Goal: Information Seeking & Learning: Learn about a topic

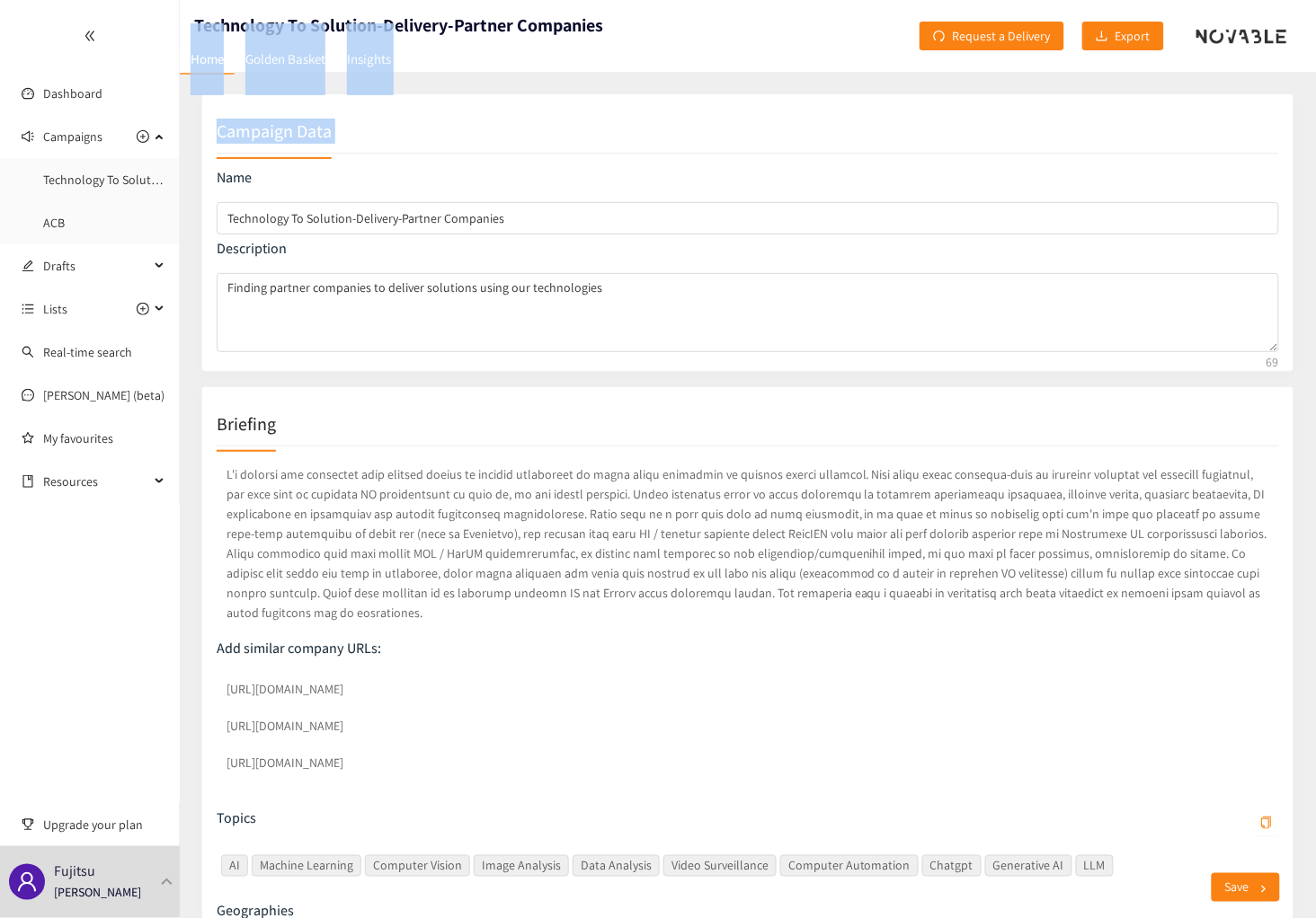
drag, startPoint x: 626, startPoint y: 38, endPoint x: 403, endPoint y: 189, distance: 269.3
click at [626, 38] on header "Technology To Solution-Delivery-Partner Companies Home Golden Basket Insights R…" at bounding box center [747, 36] width 1135 height 72
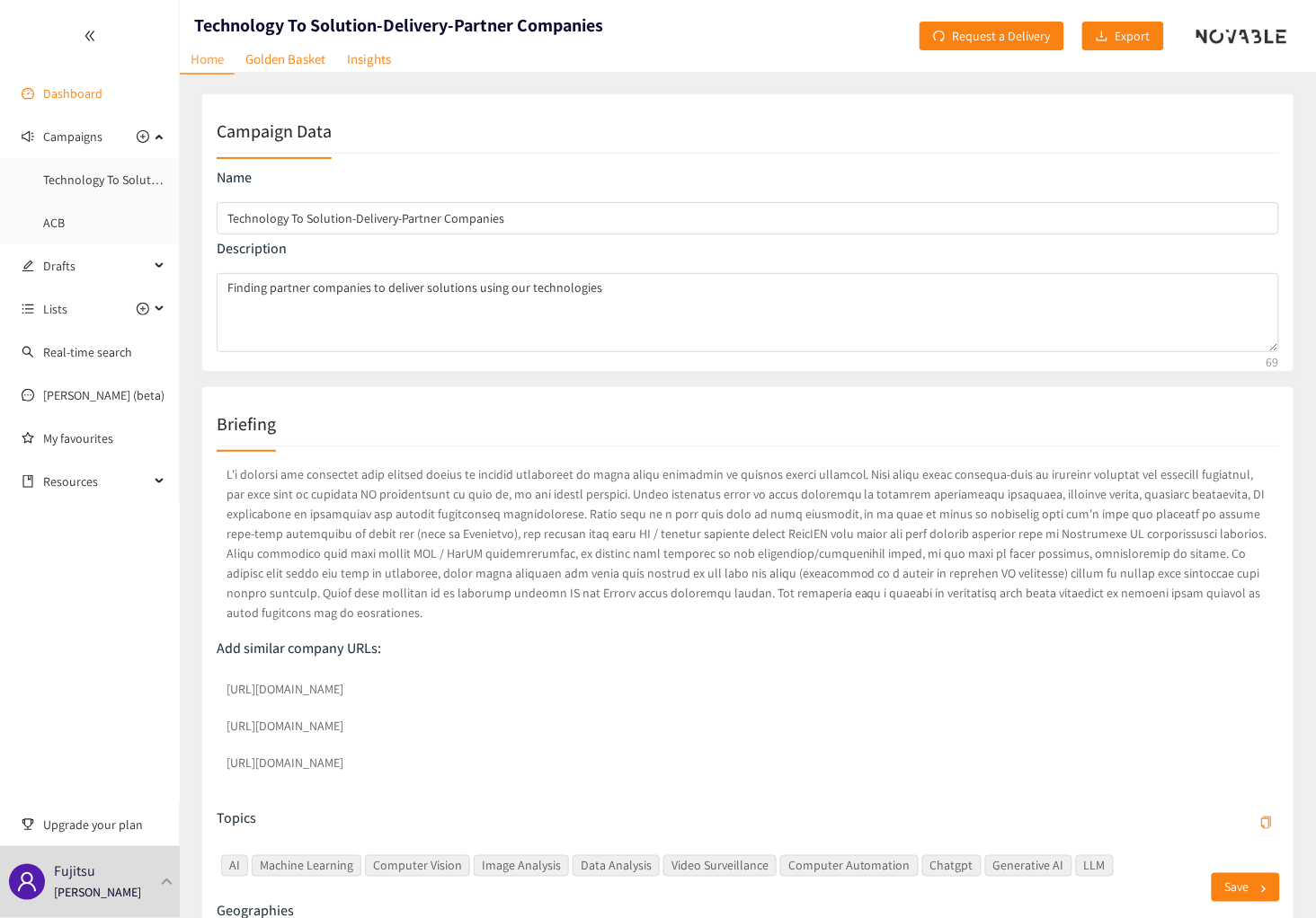
click at [43, 88] on link "Dashboard" at bounding box center [72, 94] width 59 height 16
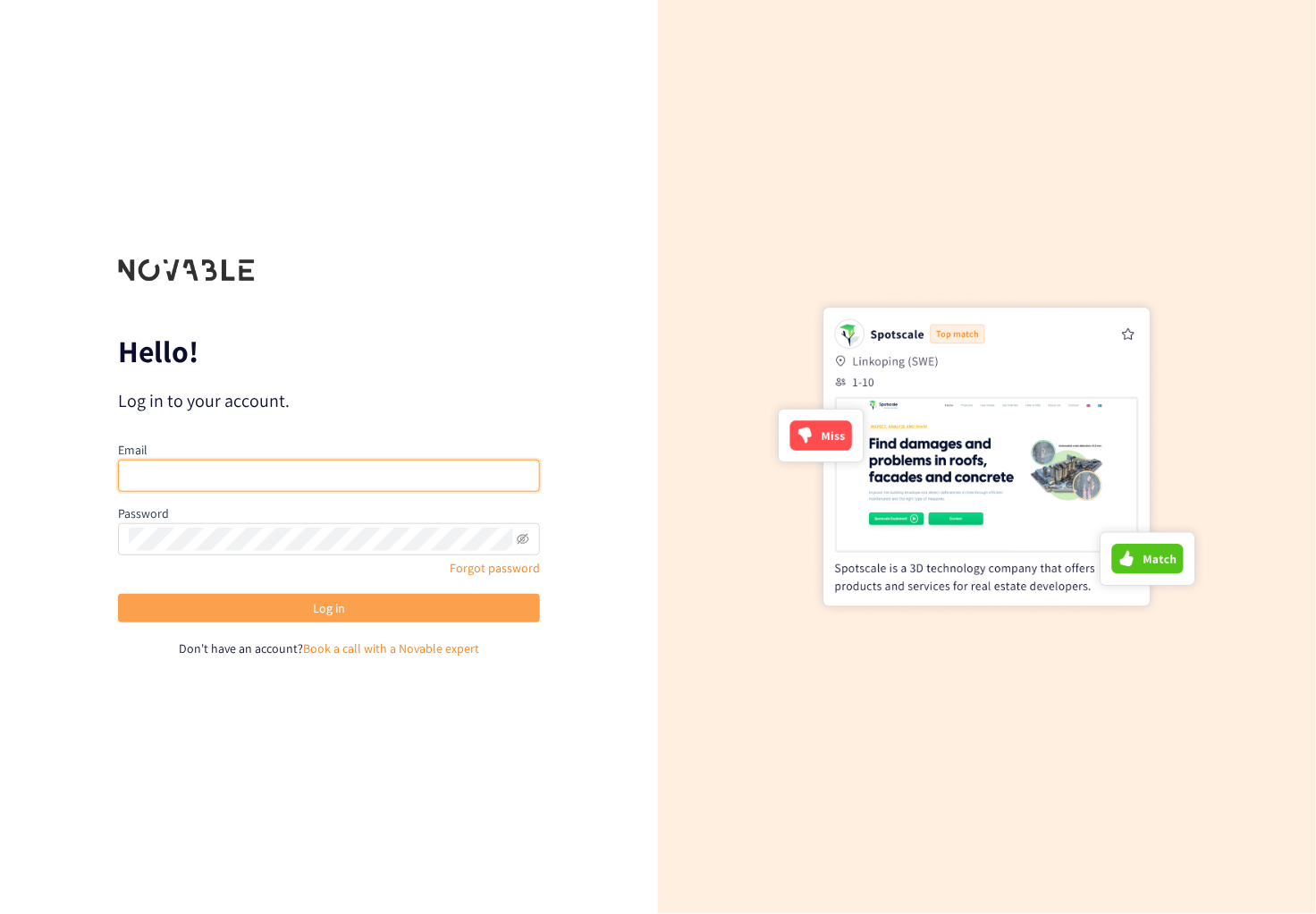
type input "[PERSON_NAME][EMAIL_ADDRESS][PERSON_NAME][DOMAIN_NAME]"
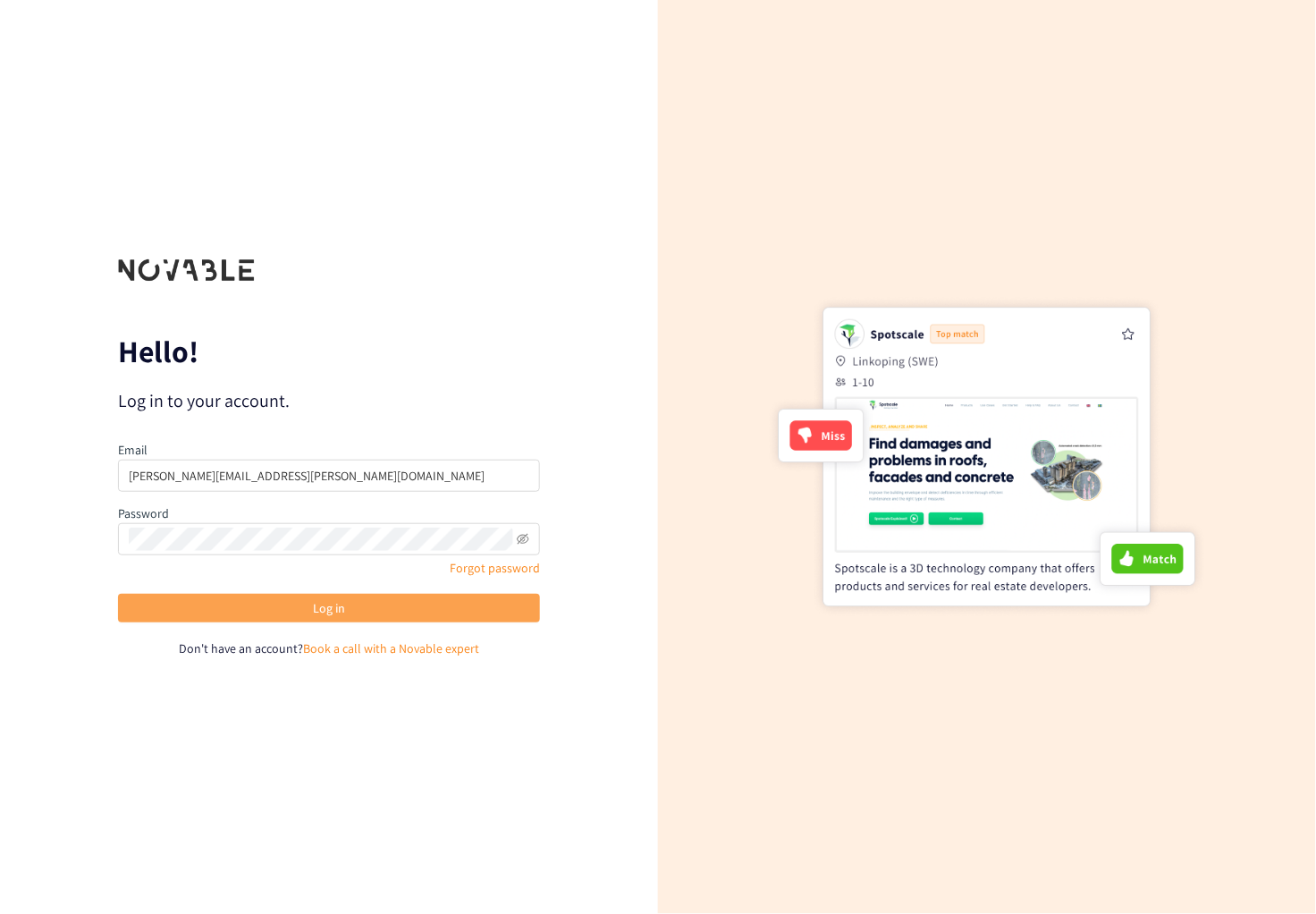
click at [232, 598] on div "Email dominic.mikulin@fujitsu.com Password Forgot password Log in Don't have an…" at bounding box center [329, 549] width 422 height 218
click at [237, 606] on button "Log in" at bounding box center [329, 608] width 422 height 29
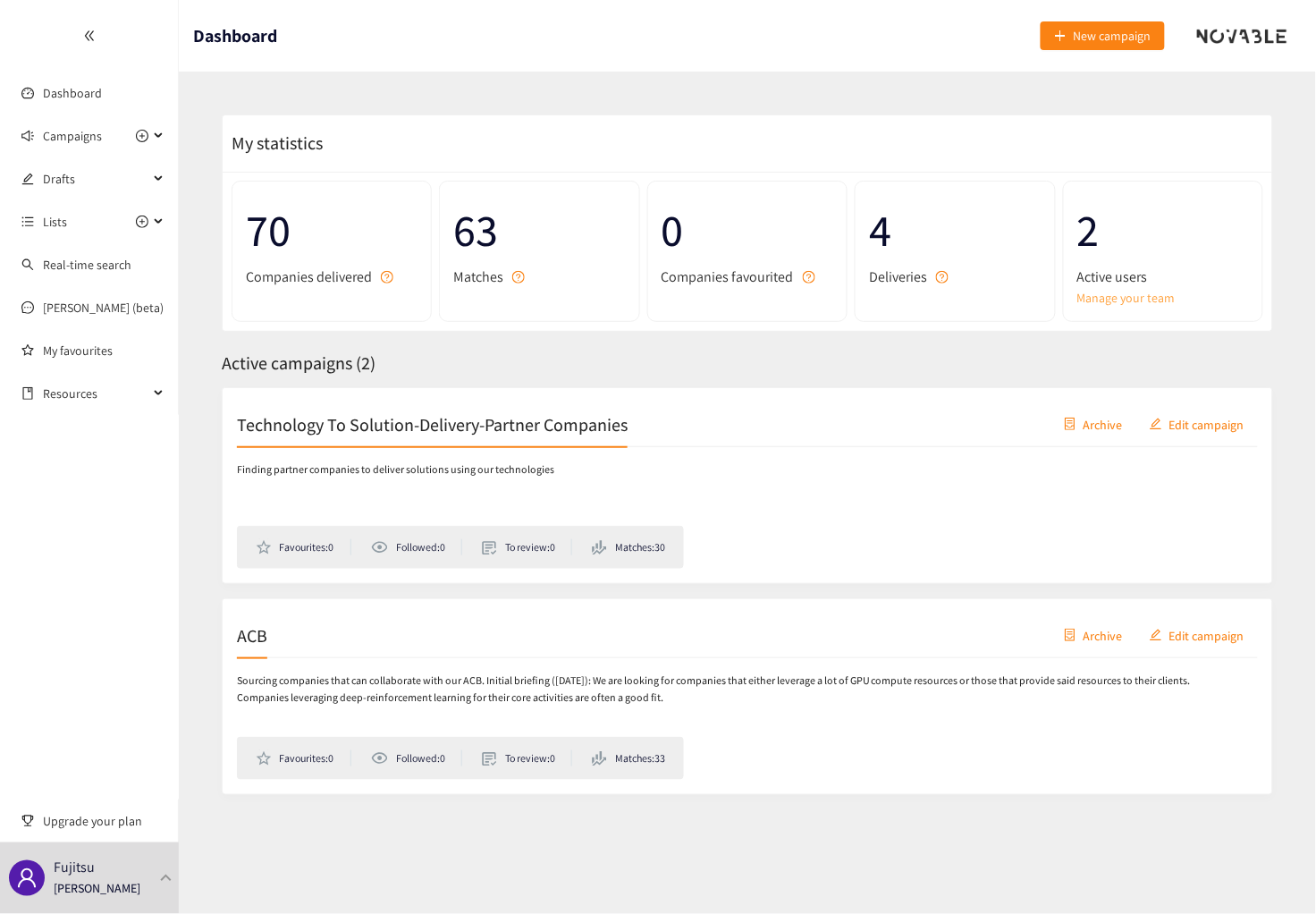
click at [1125, 298] on link "Manage your team" at bounding box center [1163, 298] width 172 height 20
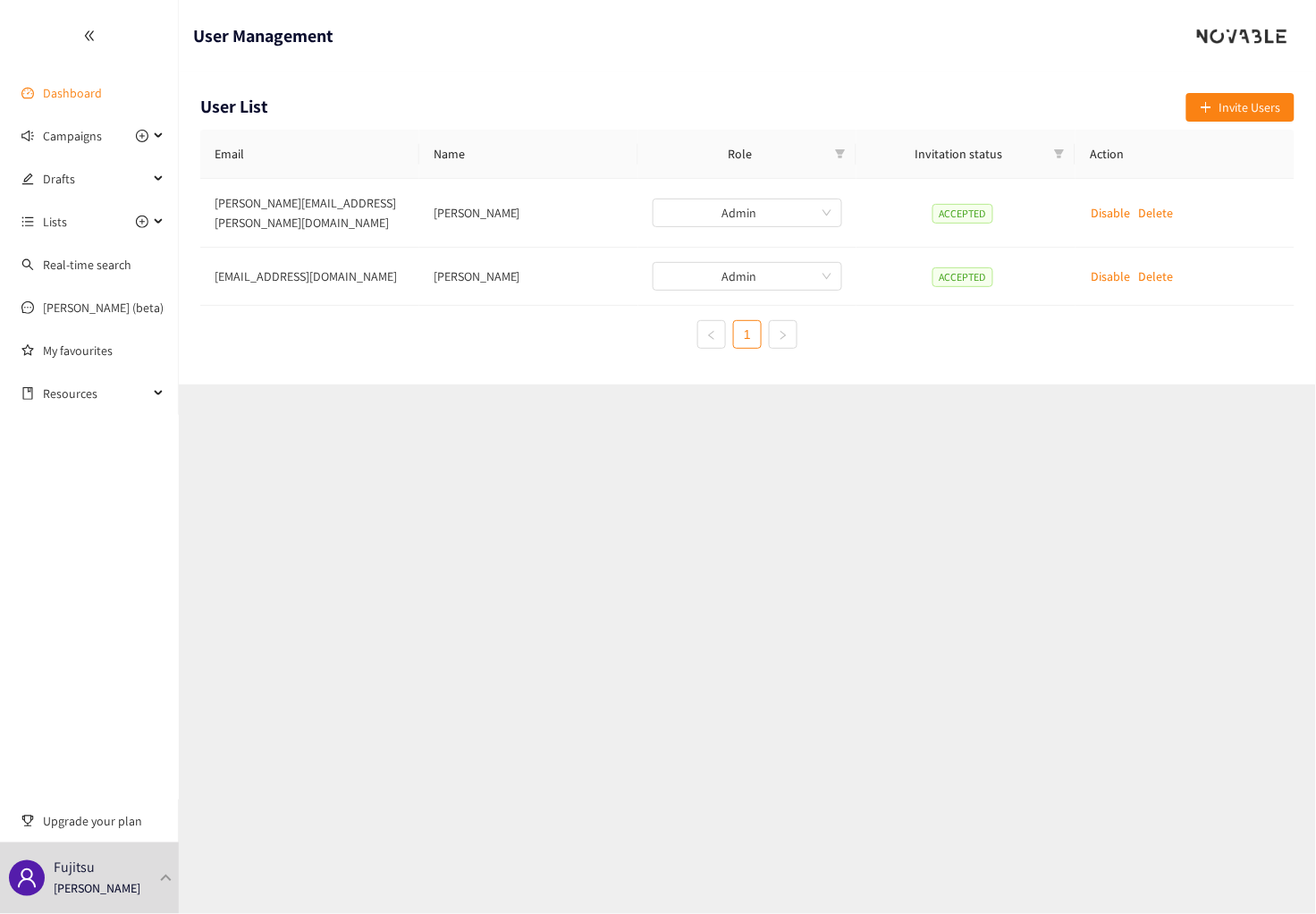
click at [44, 90] on link "Dashboard" at bounding box center [72, 93] width 59 height 16
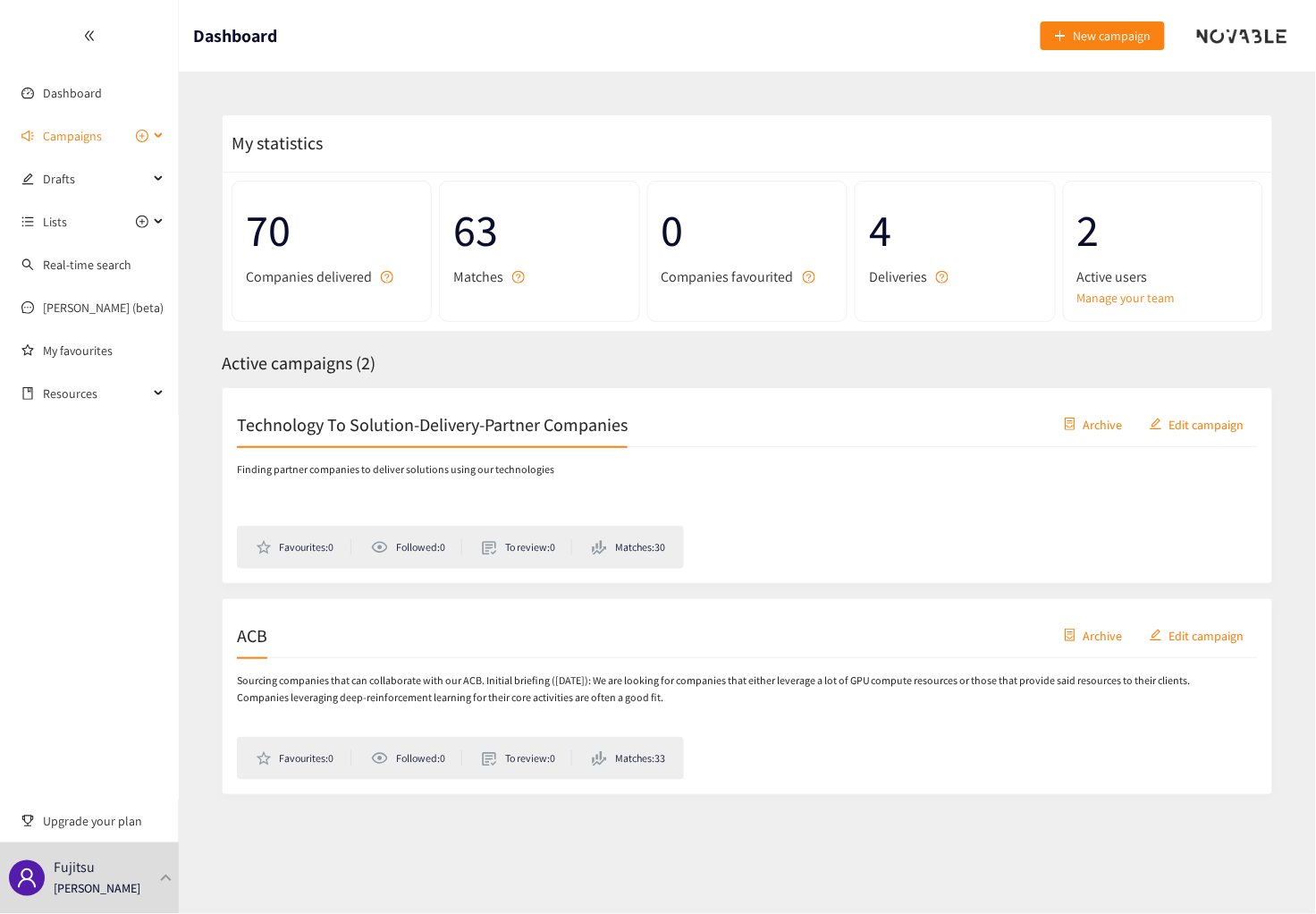
click at [83, 133] on span "Campaigns" at bounding box center [72, 135] width 59 height 35
click at [75, 186] on span "Drafts" at bounding box center [95, 178] width 105 height 35
click at [67, 179] on span "Drafts" at bounding box center [95, 178] width 105 height 35
click at [59, 229] on span "Lists" at bounding box center [54, 221] width 25 height 35
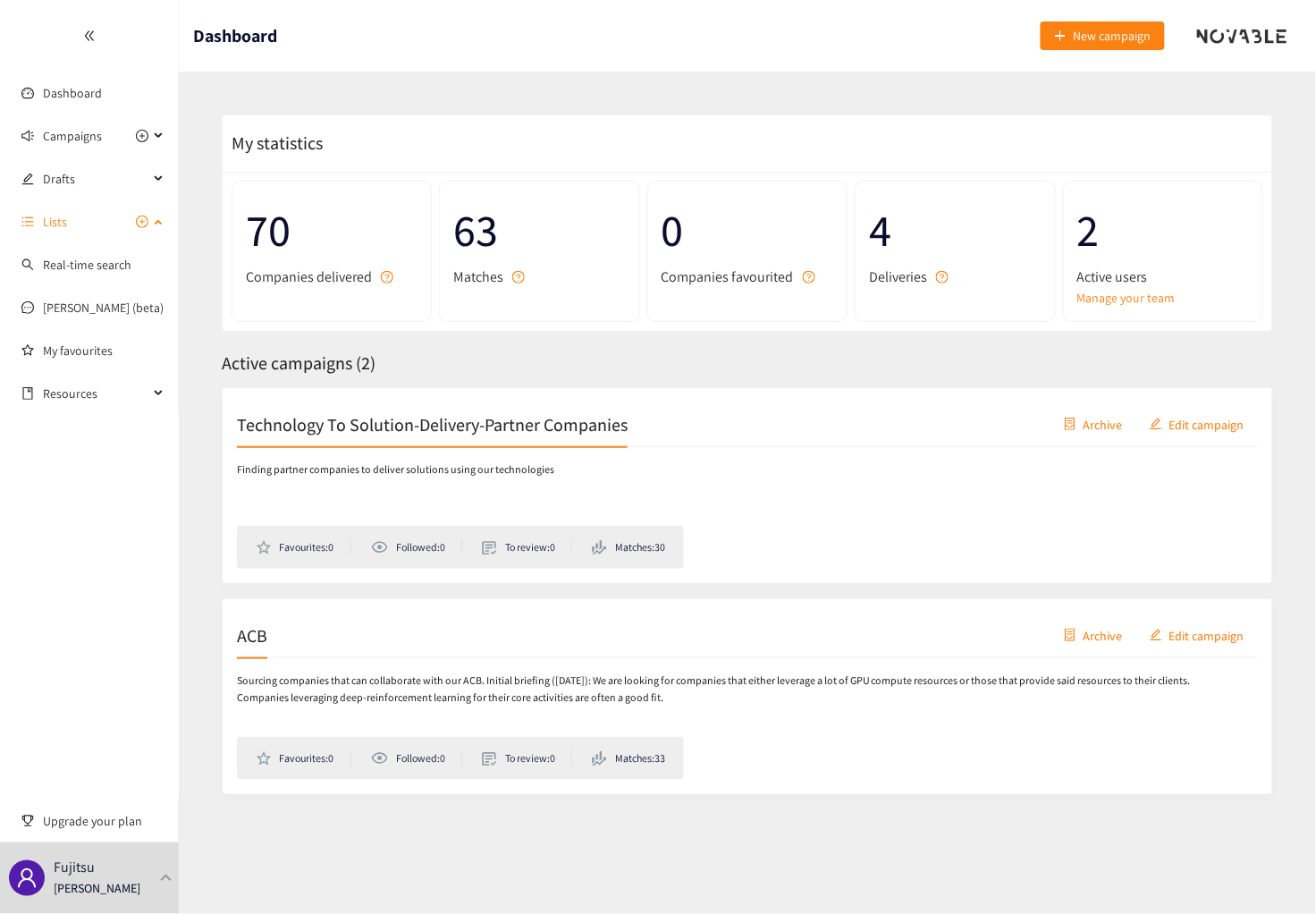
click at [58, 229] on span "Lists" at bounding box center [54, 221] width 25 height 35
click at [53, 264] on link "Real-time search" at bounding box center [87, 265] width 89 height 16
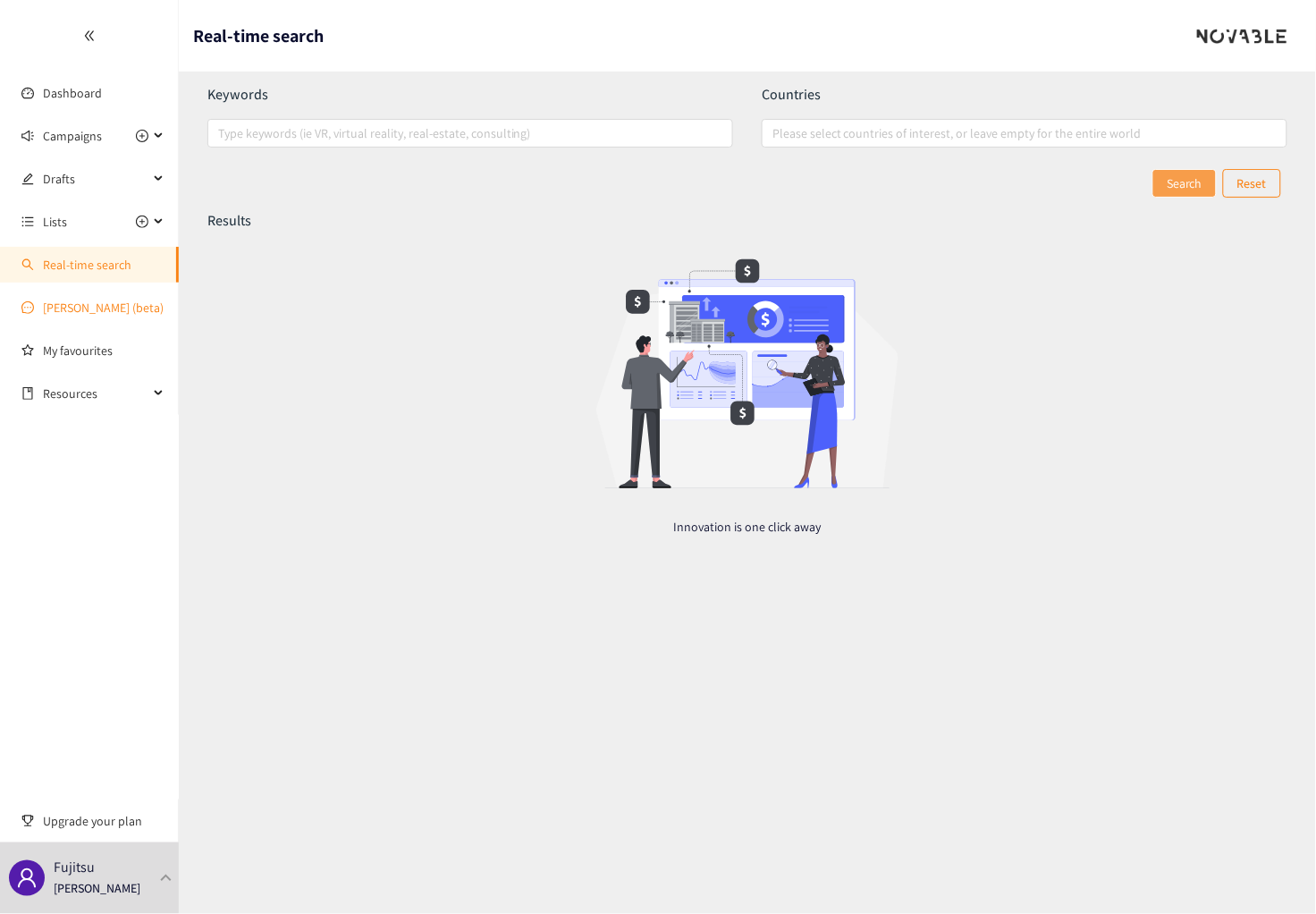
click at [68, 303] on link "[PERSON_NAME] (beta)" at bounding box center [103, 308] width 121 height 16
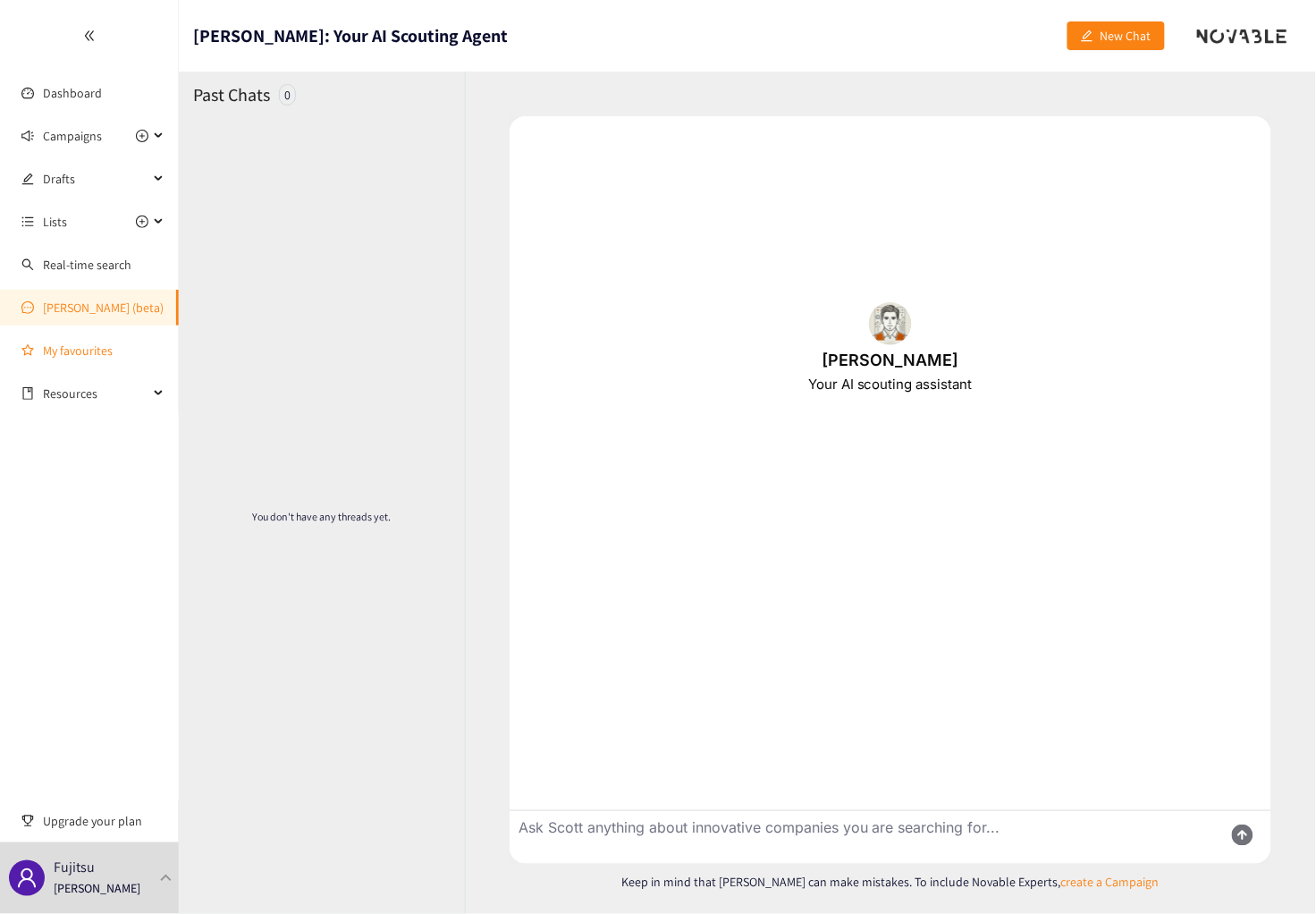
click at [54, 348] on link "My favourites" at bounding box center [103, 350] width 122 height 35
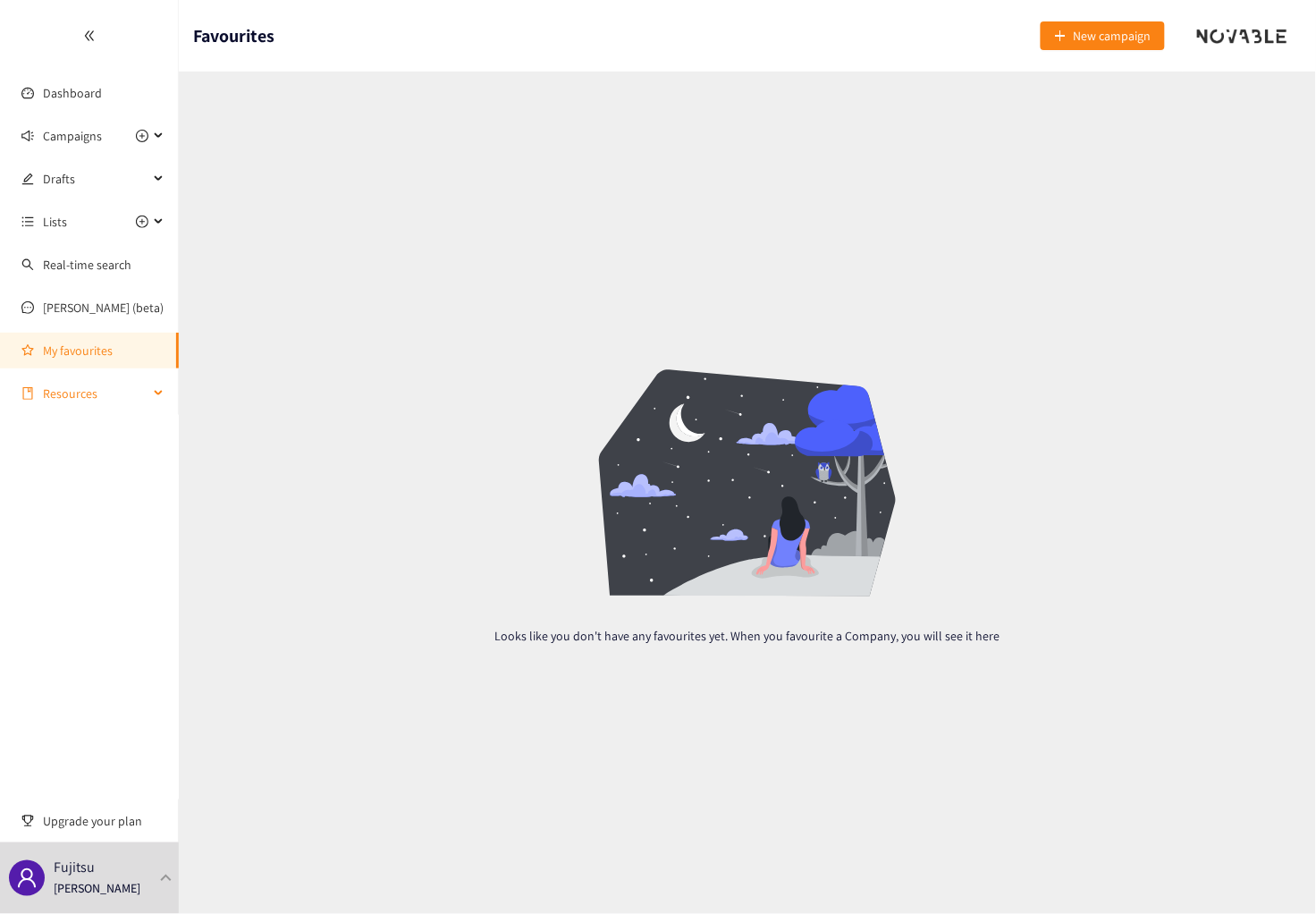
click at [63, 394] on span "Resources" at bounding box center [95, 393] width 105 height 35
click at [61, 397] on span "Resources" at bounding box center [95, 393] width 105 height 35
click at [169, 870] on div "Fujitsu Dominic Mikulin" at bounding box center [89, 878] width 179 height 72
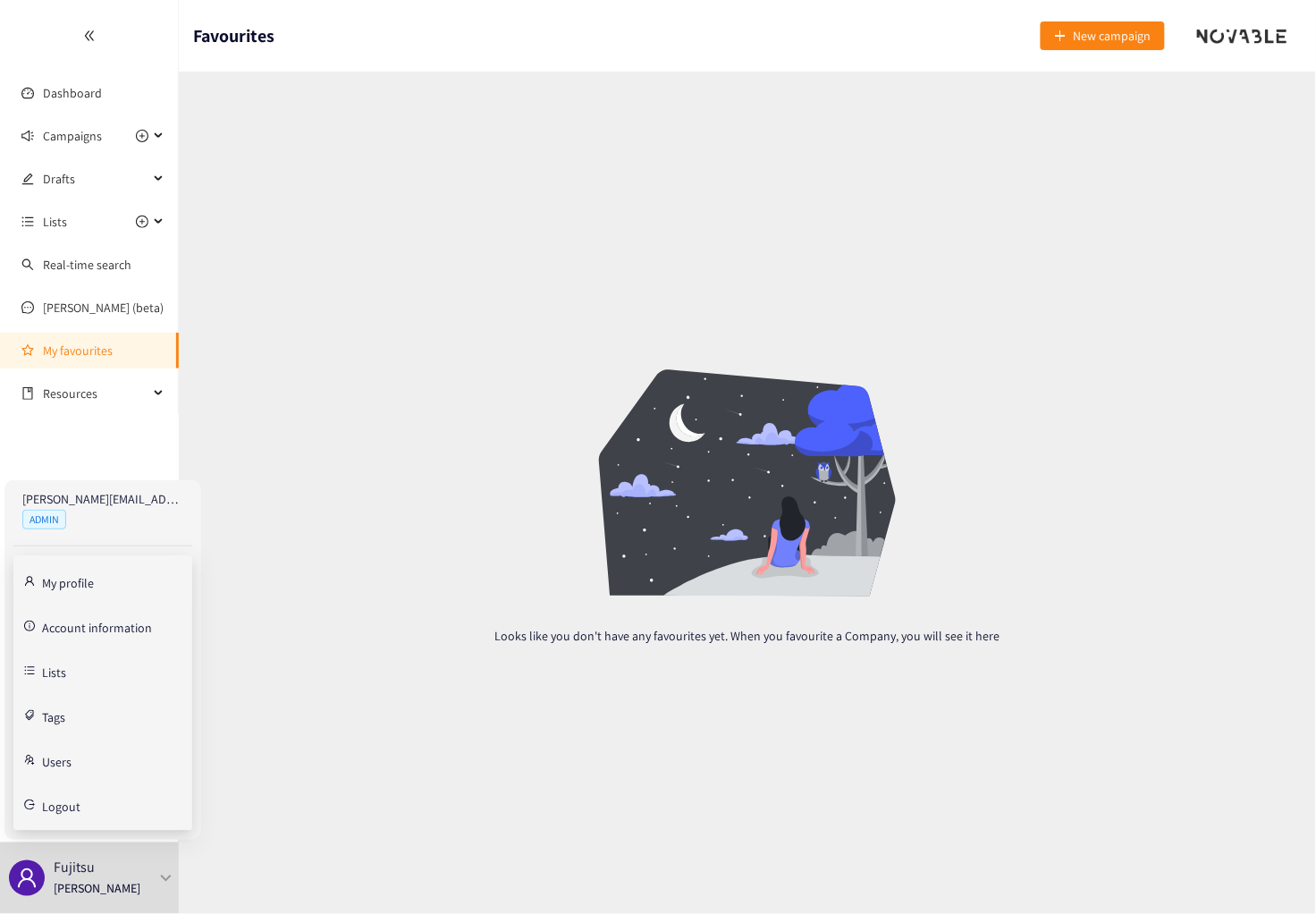
click at [90, 583] on link "My profile" at bounding box center [67, 582] width 52 height 16
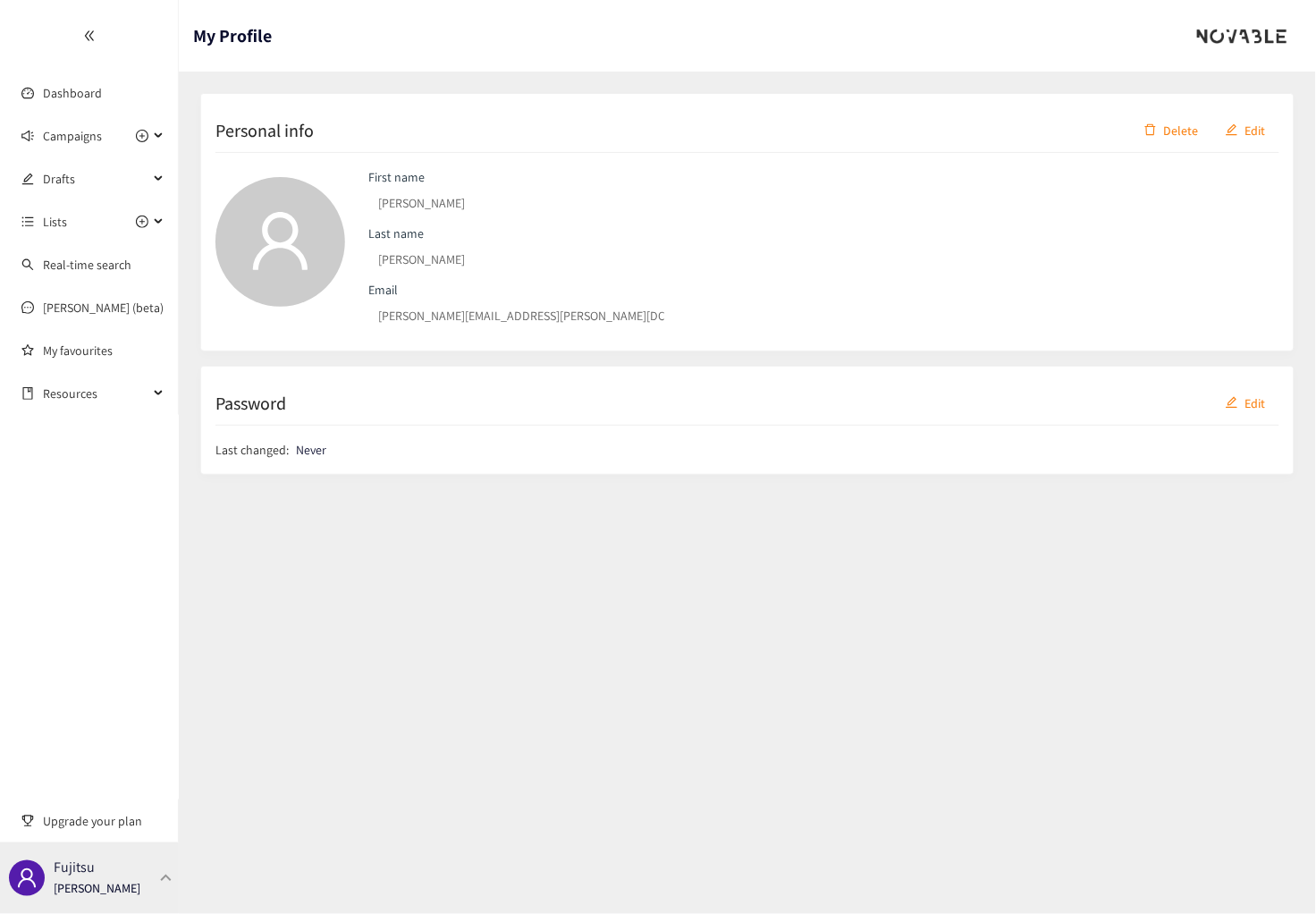
click at [69, 868] on p "Fujitsu" at bounding box center [74, 868] width 41 height 23
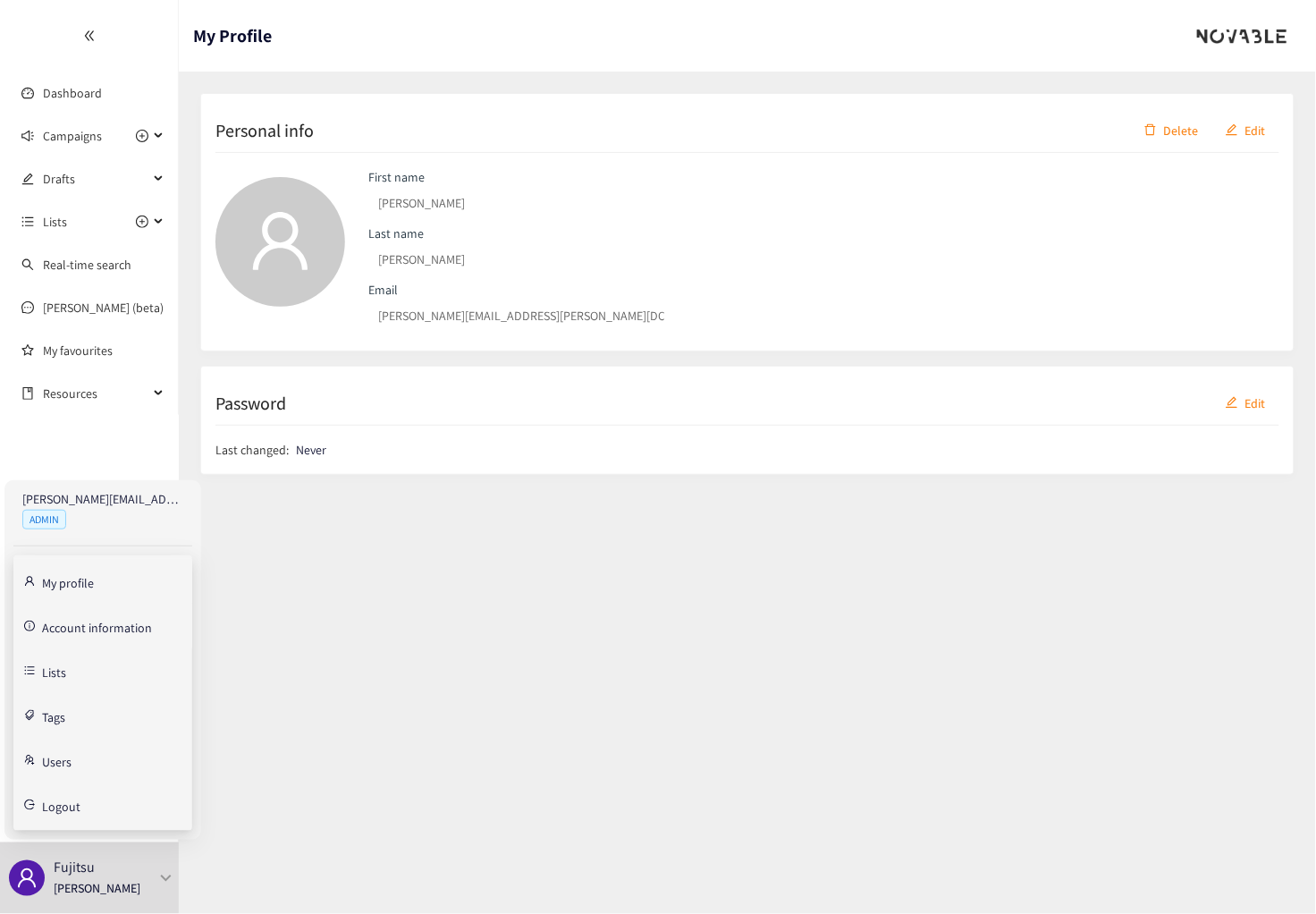
click at [59, 625] on link "Account information" at bounding box center [96, 626] width 110 height 16
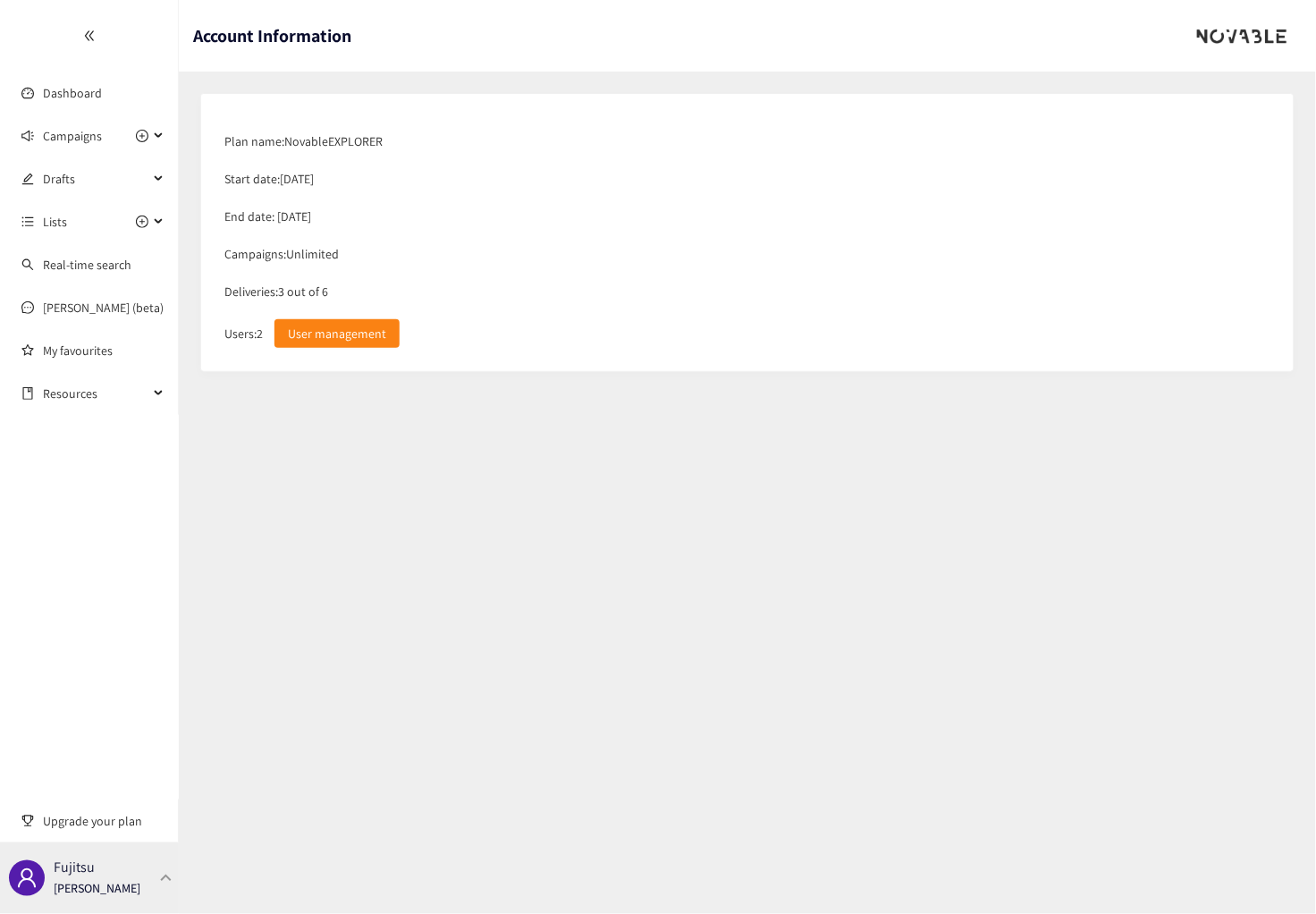
click at [133, 866] on div "Fujitsu Dominic Mikulin" at bounding box center [97, 879] width 87 height 27
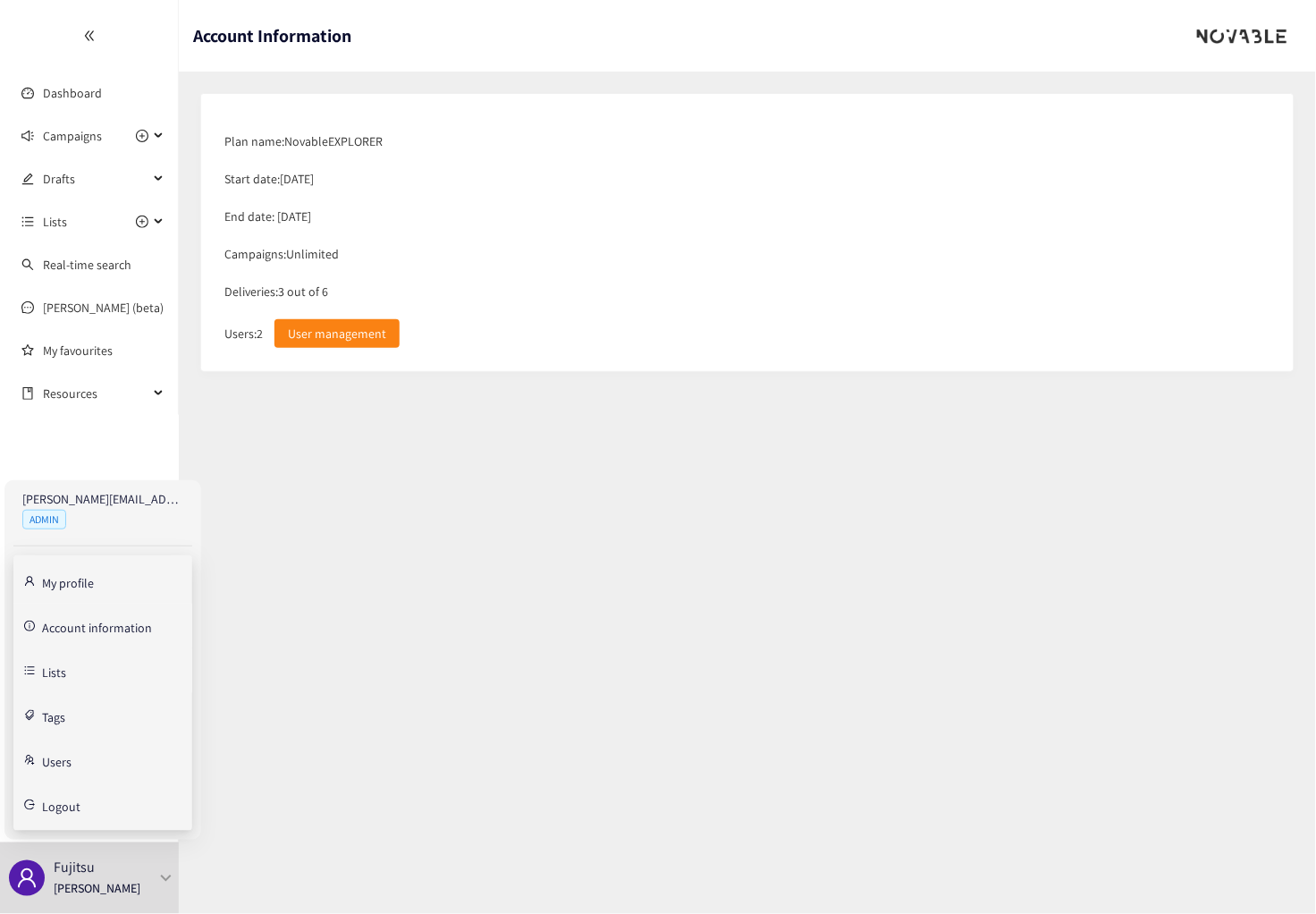
click at [61, 679] on link "Lists" at bounding box center [54, 671] width 25 height 16
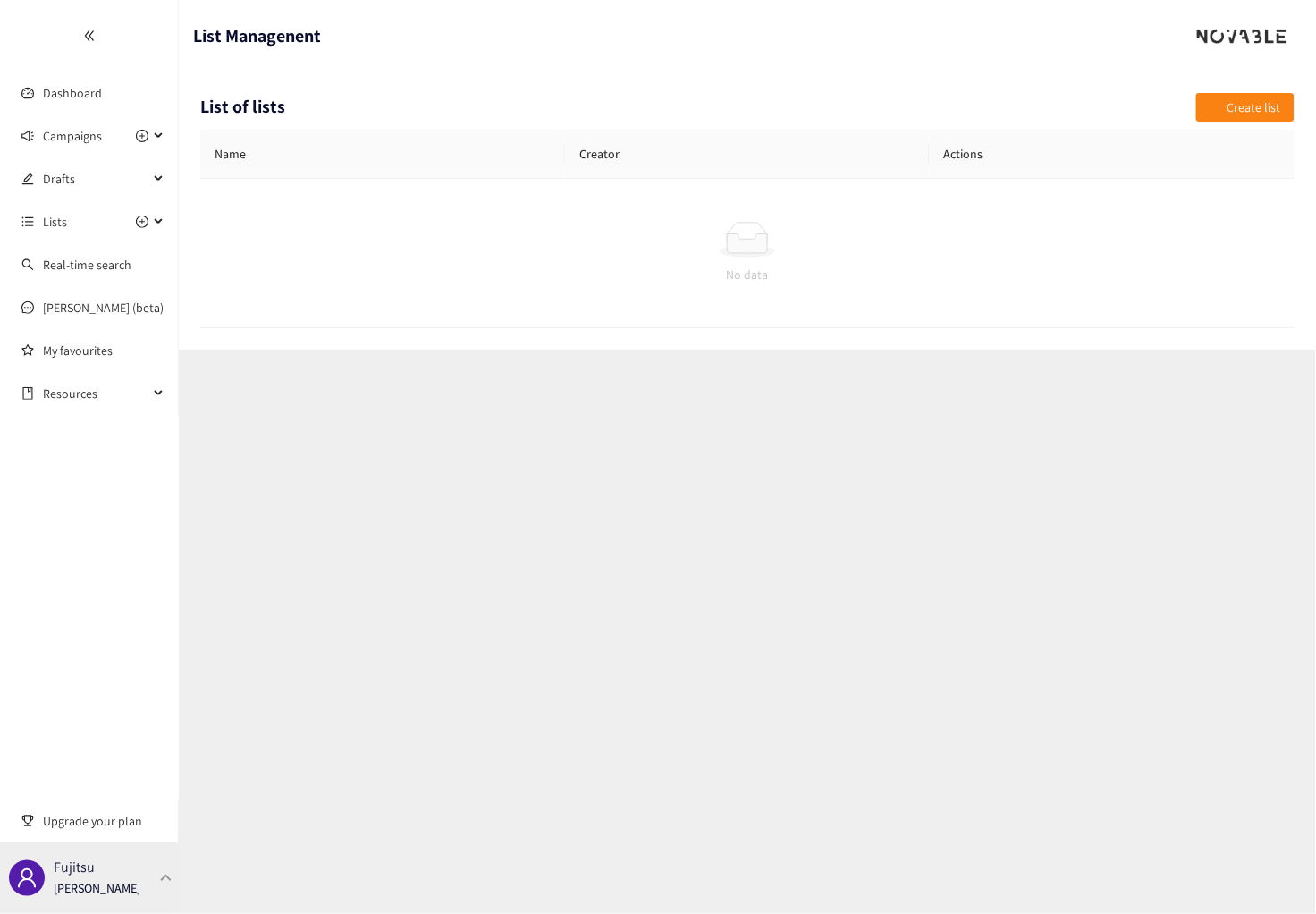
click at [97, 866] on div "Fujitsu Dominic Mikulin" at bounding box center [97, 879] width 87 height 27
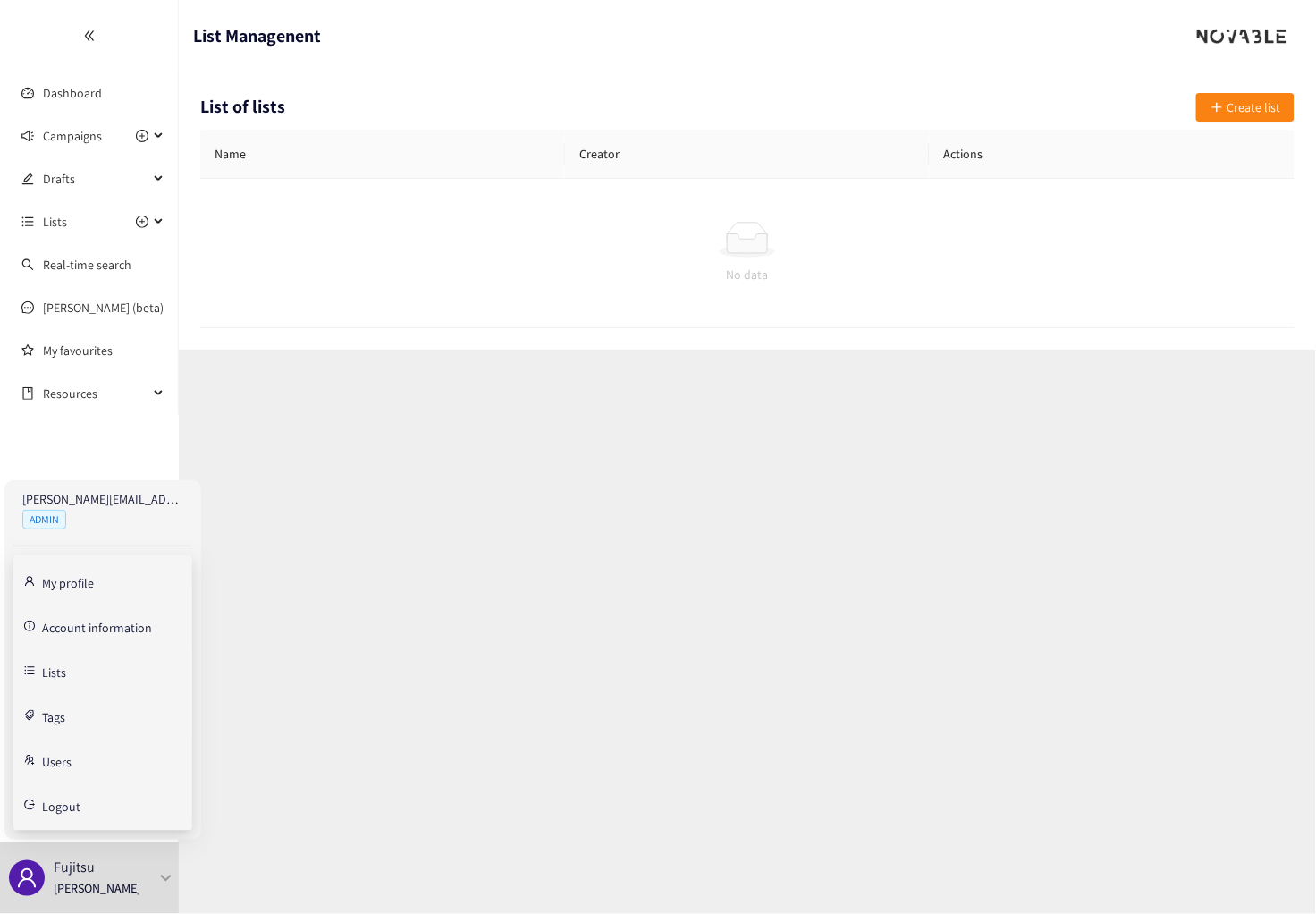
click at [42, 710] on link "Tags" at bounding box center [54, 715] width 24 height 16
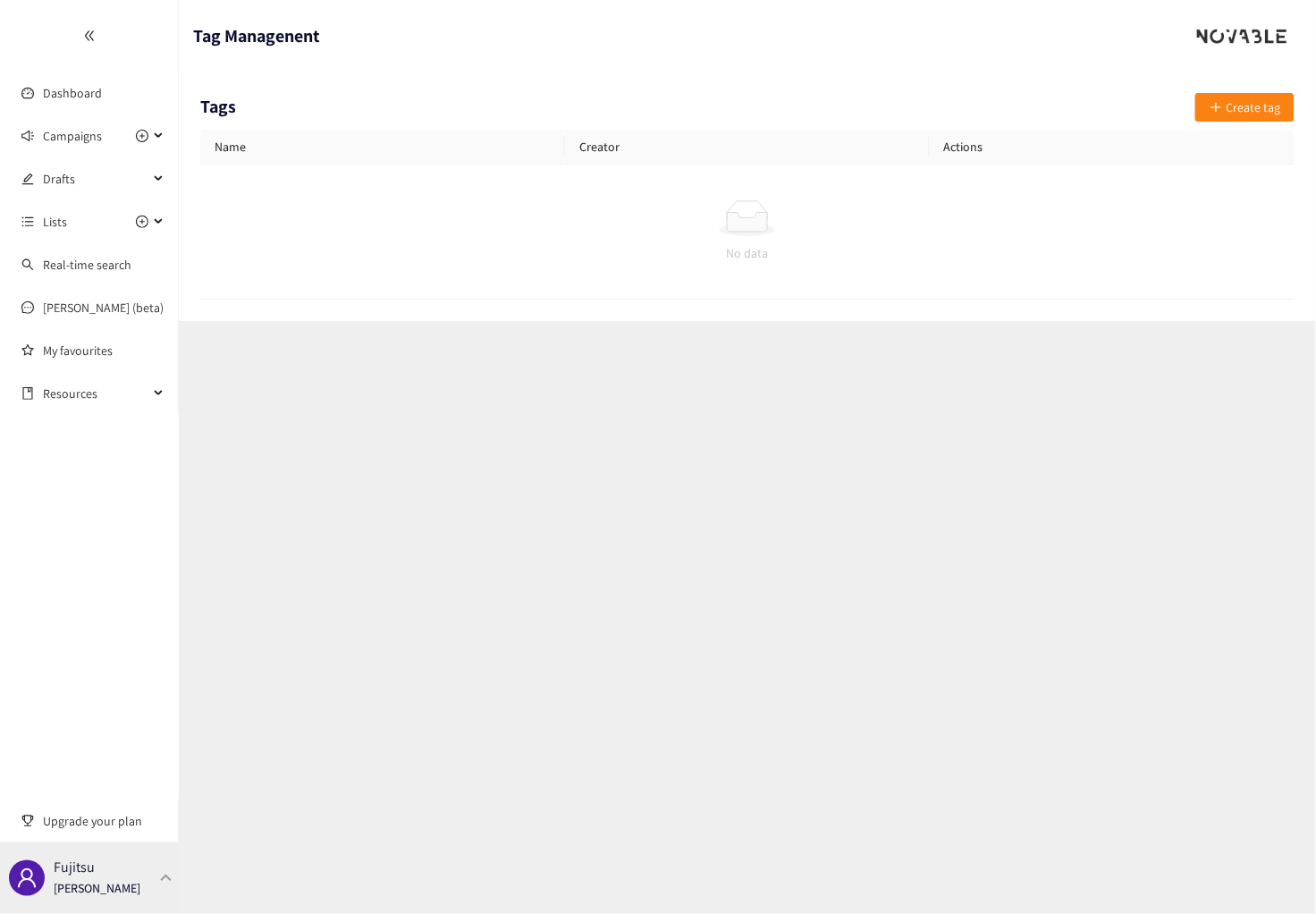
click at [87, 869] on p "Fujitsu" at bounding box center [74, 868] width 41 height 23
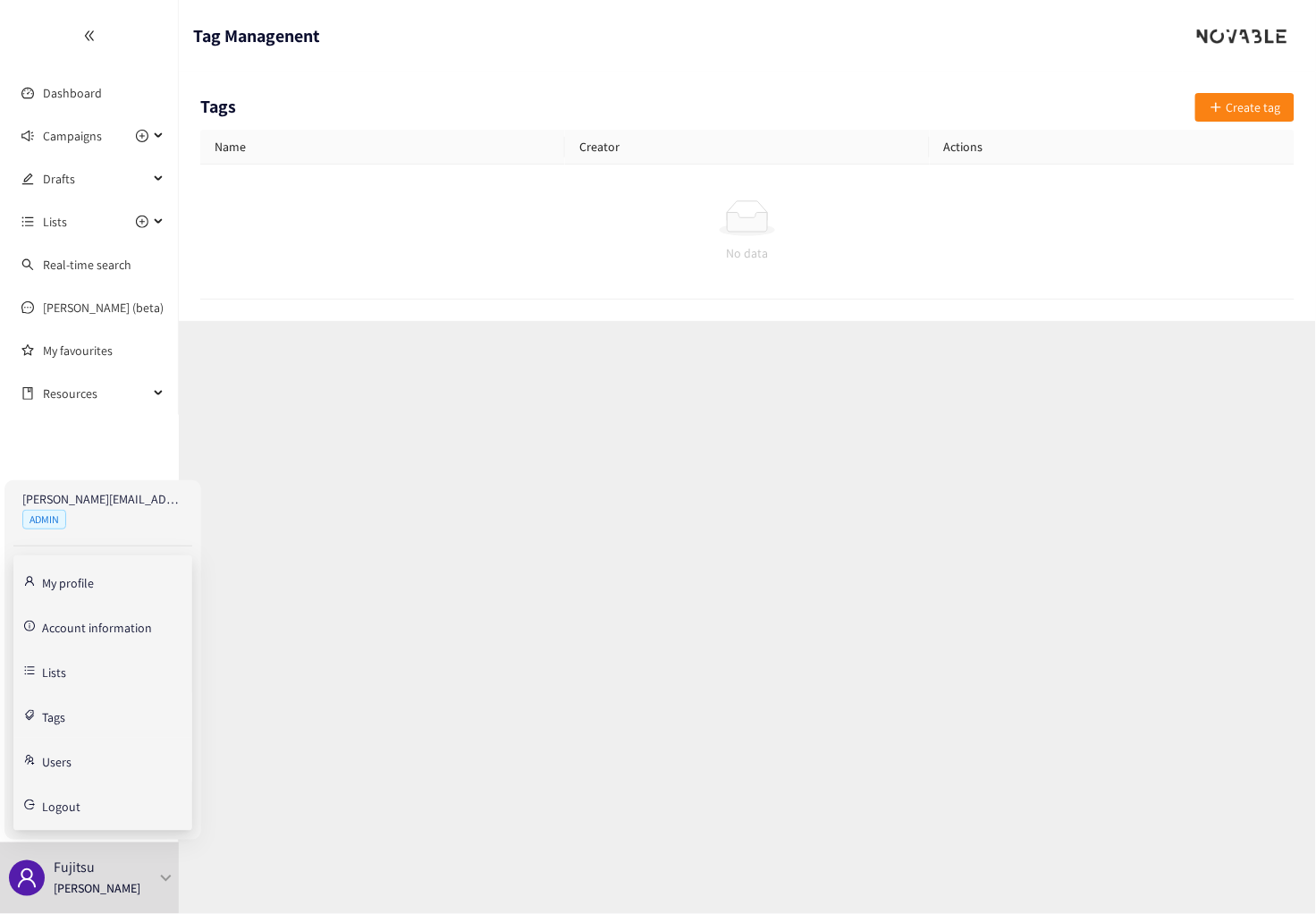
click at [70, 763] on link "Users" at bounding box center [56, 761] width 30 height 16
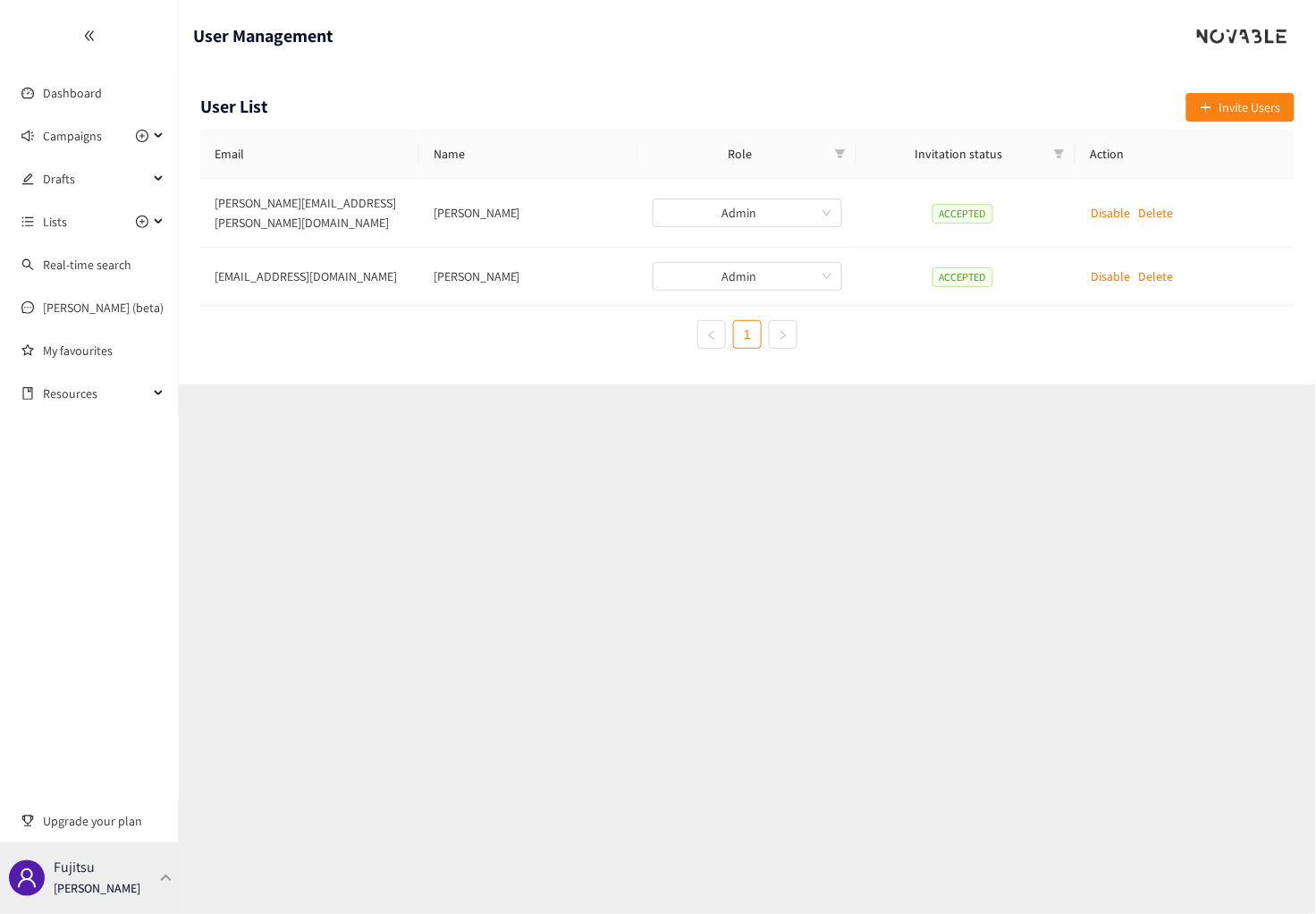
click at [92, 870] on p "Fujitsu" at bounding box center [74, 868] width 41 height 23
click at [264, 562] on section "User Management User List Invite Users Email Name Role Invitation status Action…" at bounding box center [747, 457] width 1137 height 914
click at [83, 88] on link "Dashboard" at bounding box center [72, 93] width 59 height 16
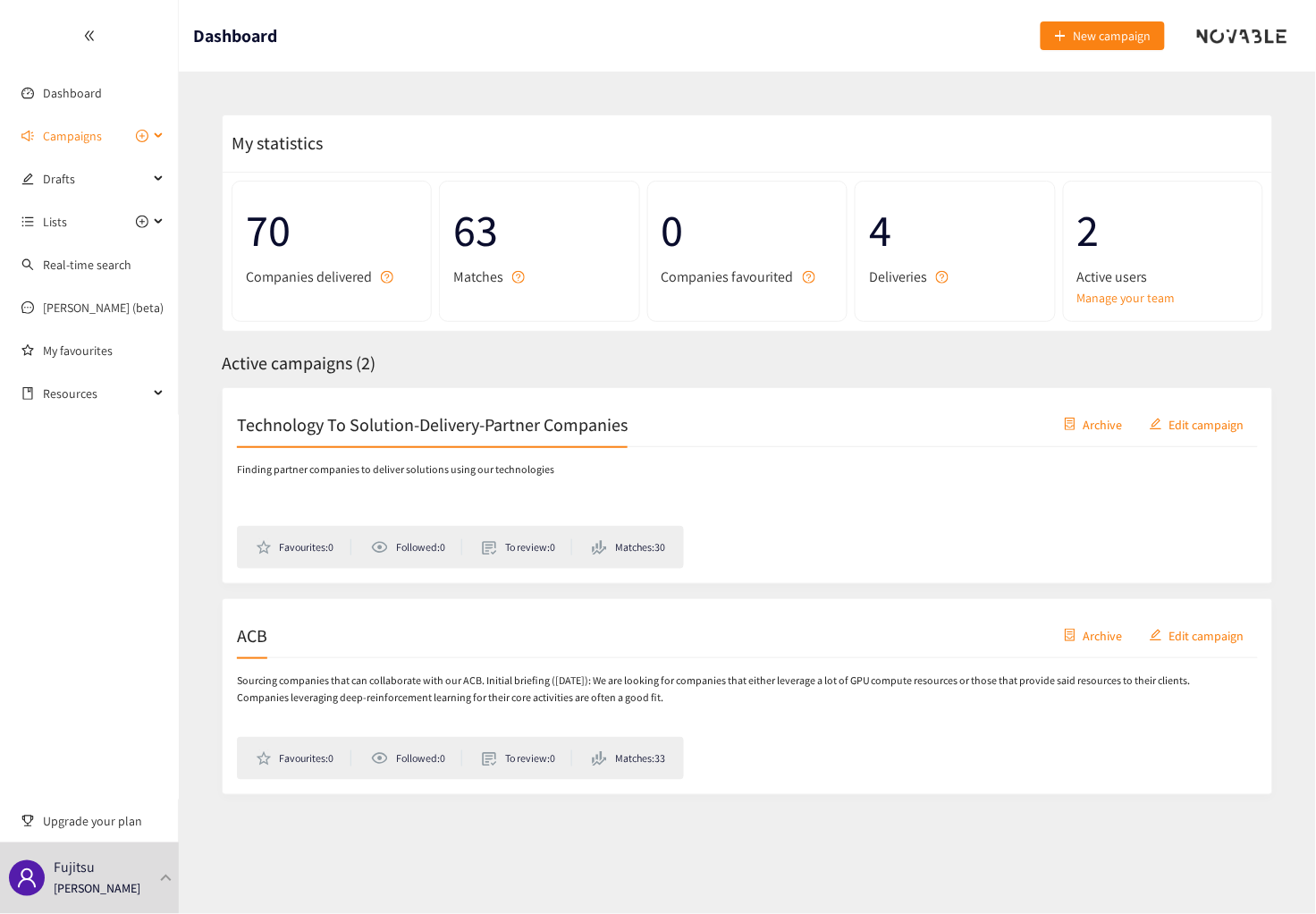
click at [84, 138] on span "Campaigns" at bounding box center [72, 135] width 59 height 35
click at [59, 221] on link "ACB" at bounding box center [54, 221] width 22 height 16
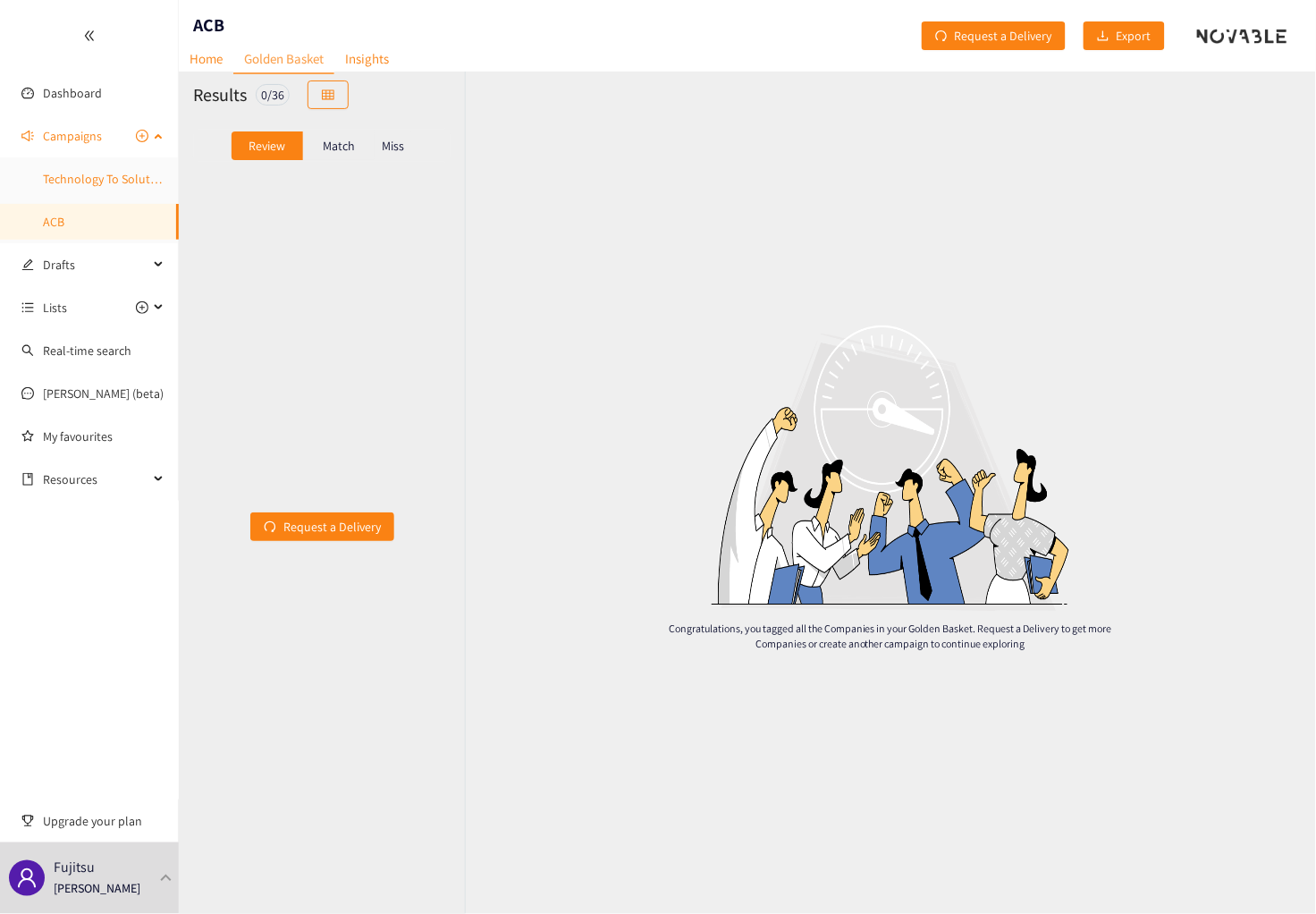
click at [54, 186] on link "Technology To Solution-Delivery-Partner Companies" at bounding box center [180, 179] width 275 height 16
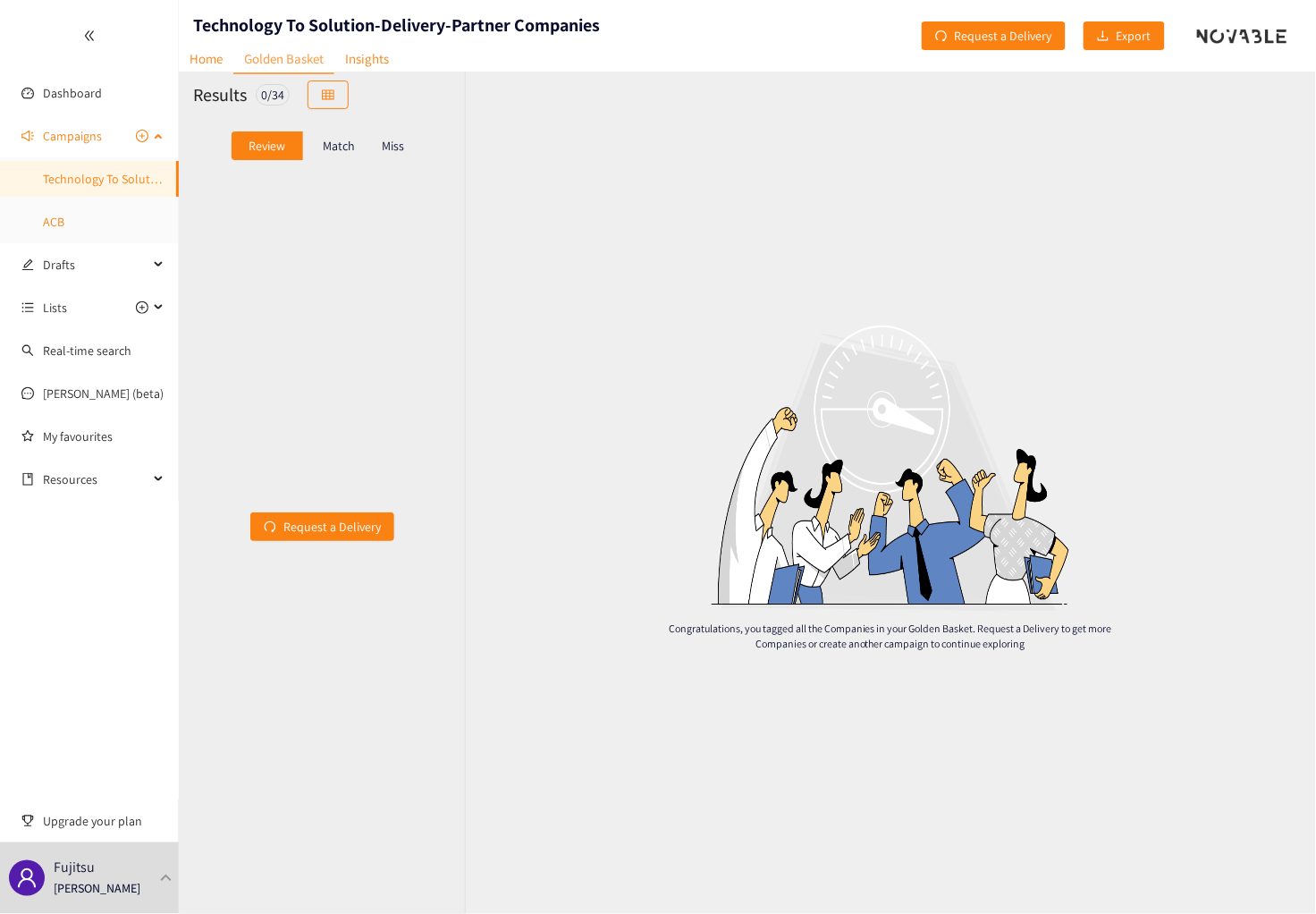
click at [64, 221] on link "ACB" at bounding box center [54, 221] width 22 height 16
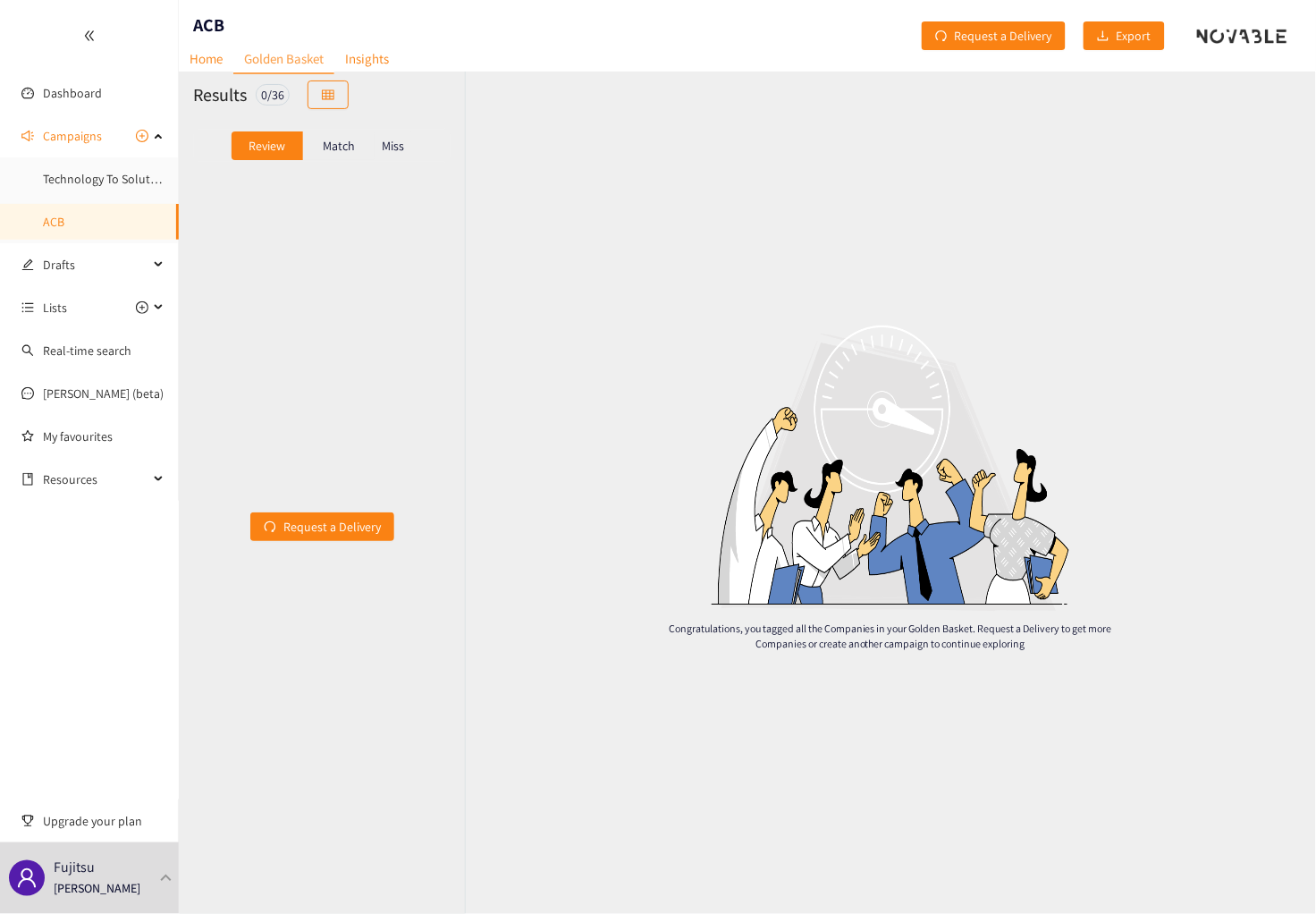
click at [346, 139] on p "Match" at bounding box center [339, 146] width 32 height 15
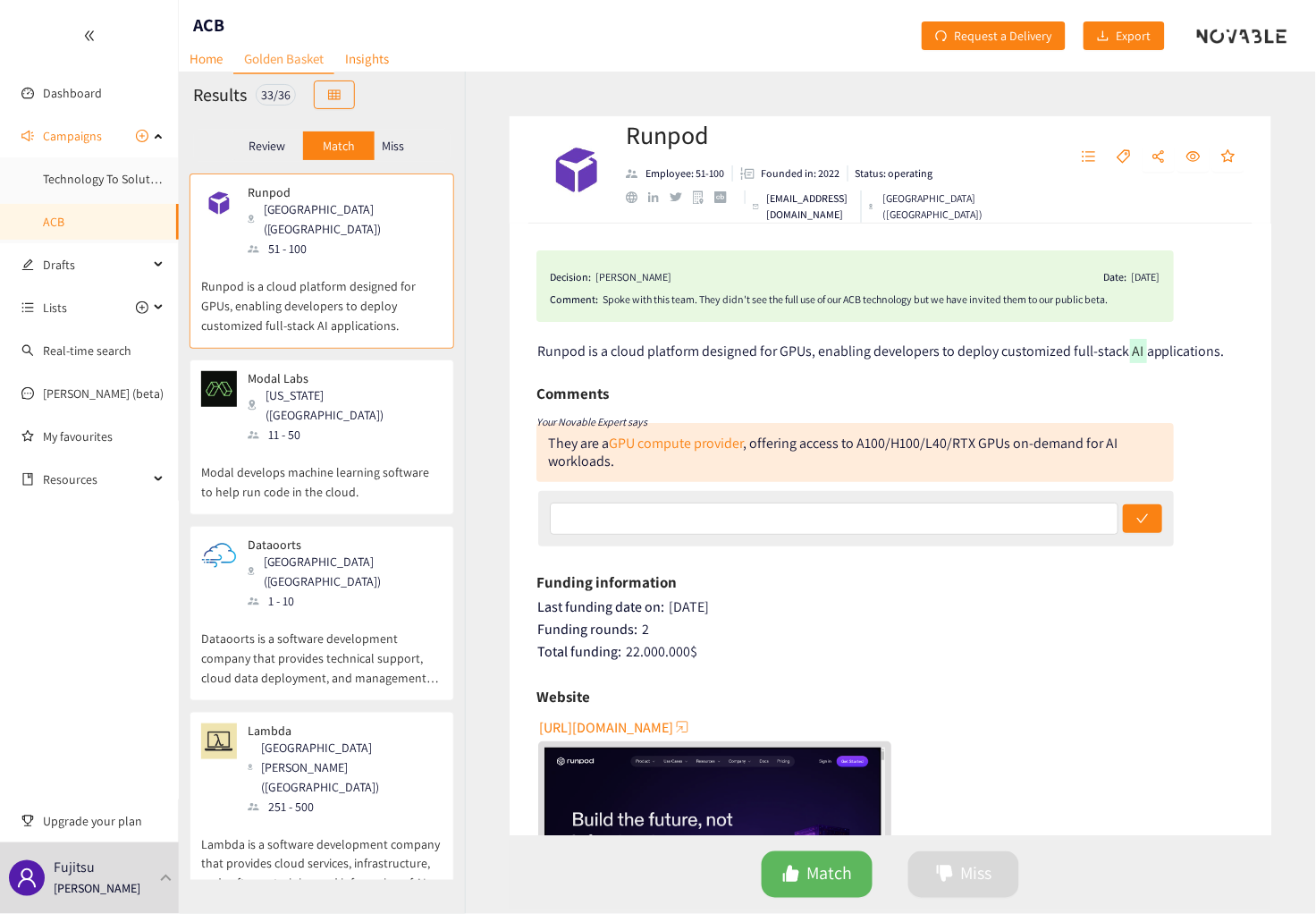
click at [259, 148] on p "Review" at bounding box center [267, 146] width 36 height 15
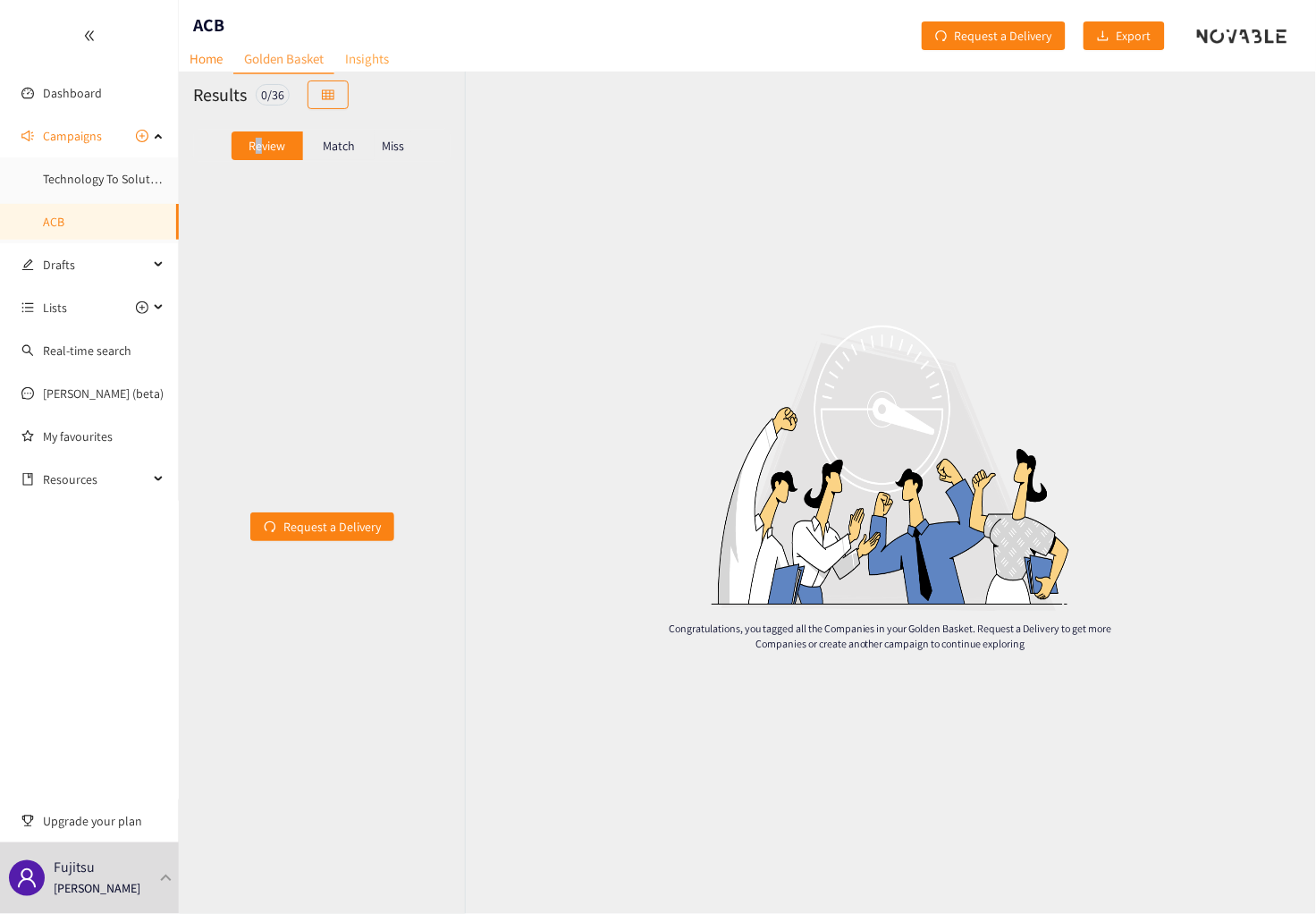
click at [363, 54] on link "Insights" at bounding box center [368, 58] width 65 height 28
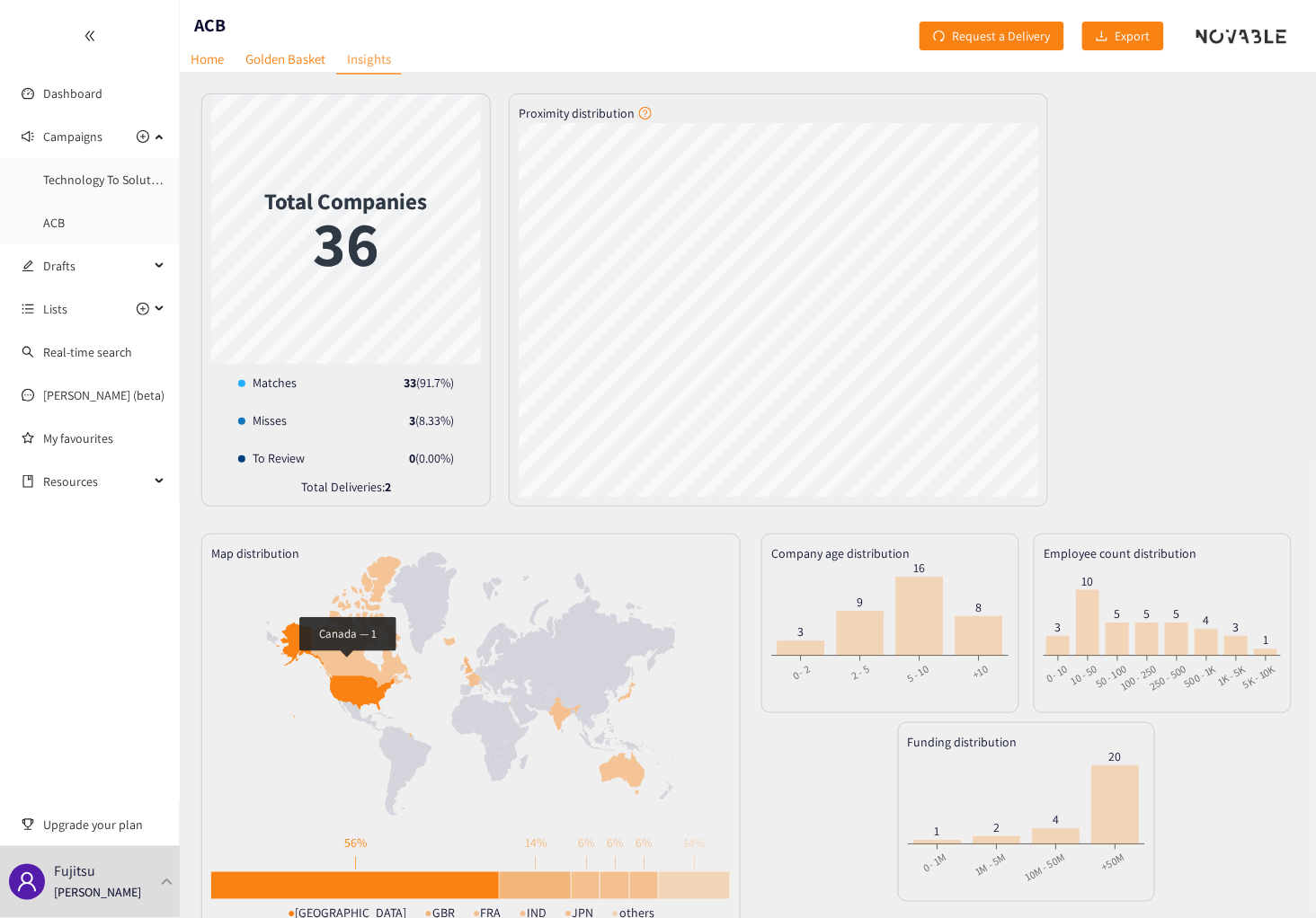
click at [347, 664] on icon at bounding box center [360, 622] width 99 height 131
click at [348, 654] on icon at bounding box center [360, 622] width 99 height 131
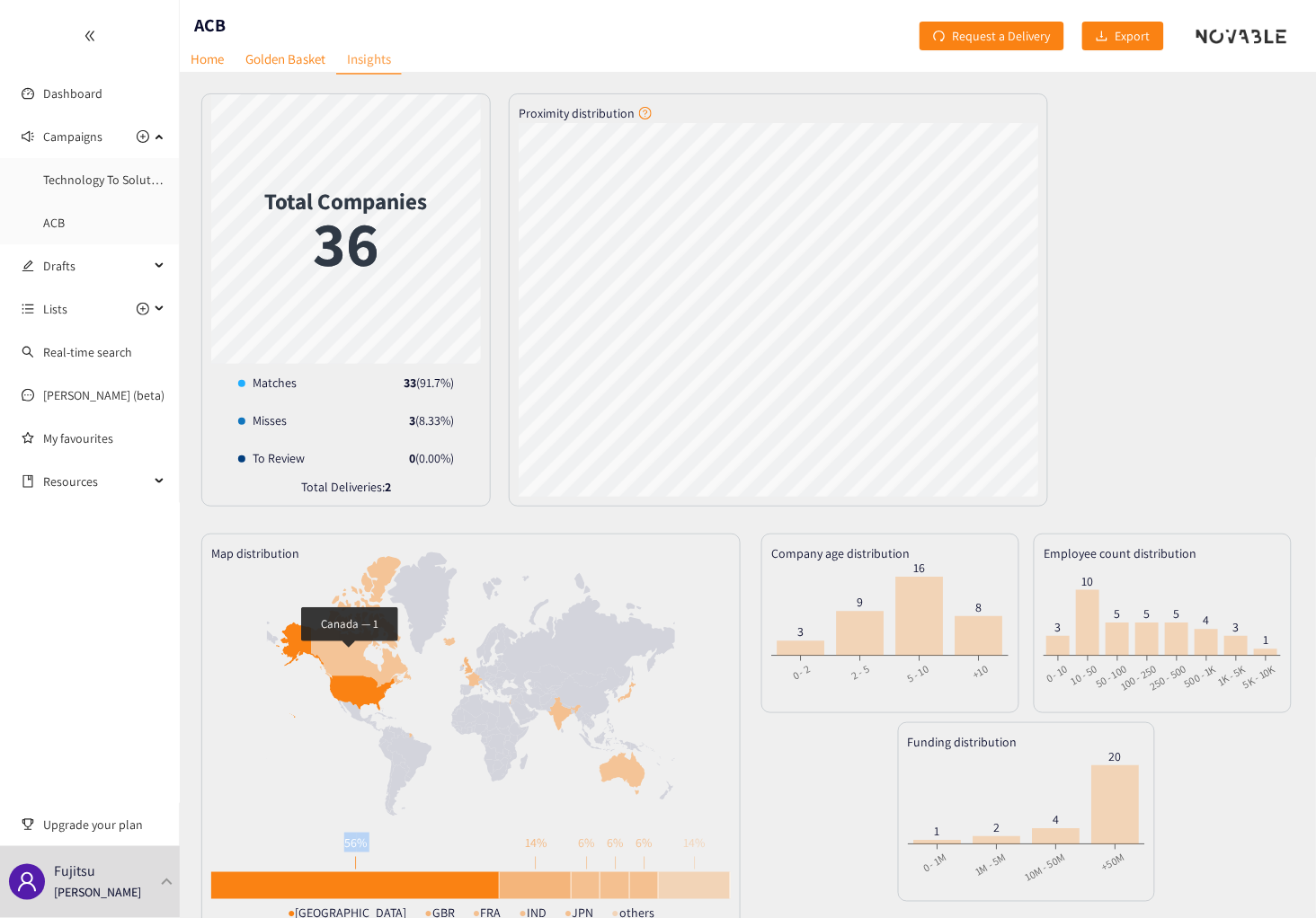
click at [348, 654] on icon at bounding box center [360, 622] width 99 height 131
click at [470, 669] on icon at bounding box center [467, 665] width 11 height 17
click at [471, 679] on icon at bounding box center [445, 705] width 73 height 66
click at [565, 715] on icon at bounding box center [565, 714] width 33 height 34
click at [613, 771] on icon at bounding box center [622, 773] width 46 height 43
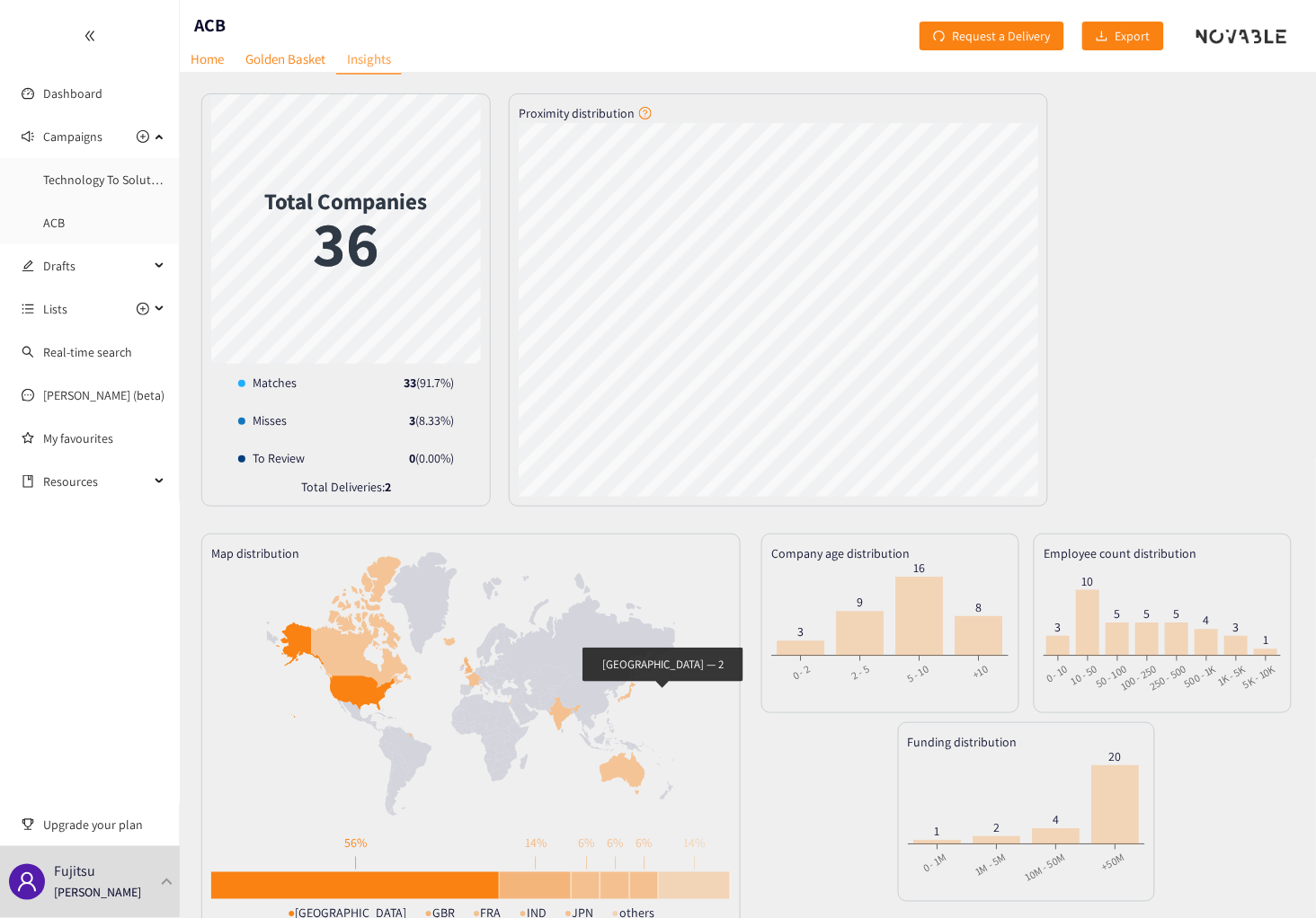
click at [627, 695] on icon at bounding box center [627, 692] width 18 height 21
click at [289, 722] on icon at bounding box center [471, 740] width 520 height 390
click at [289, 59] on link "Golden Basket" at bounding box center [285, 58] width 101 height 28
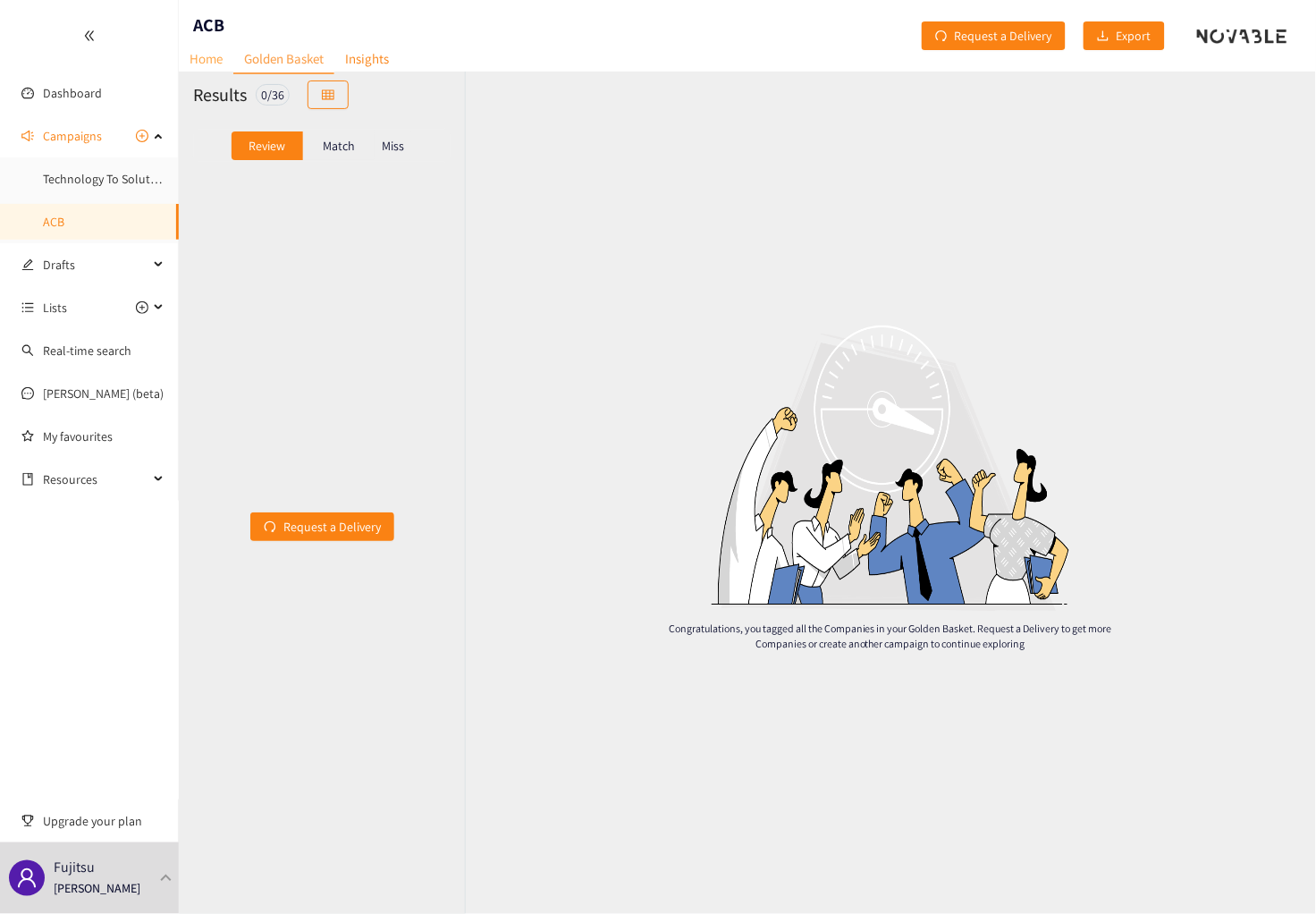
click at [215, 63] on link "Home" at bounding box center [206, 58] width 54 height 28
